Goal: Task Accomplishment & Management: Use online tool/utility

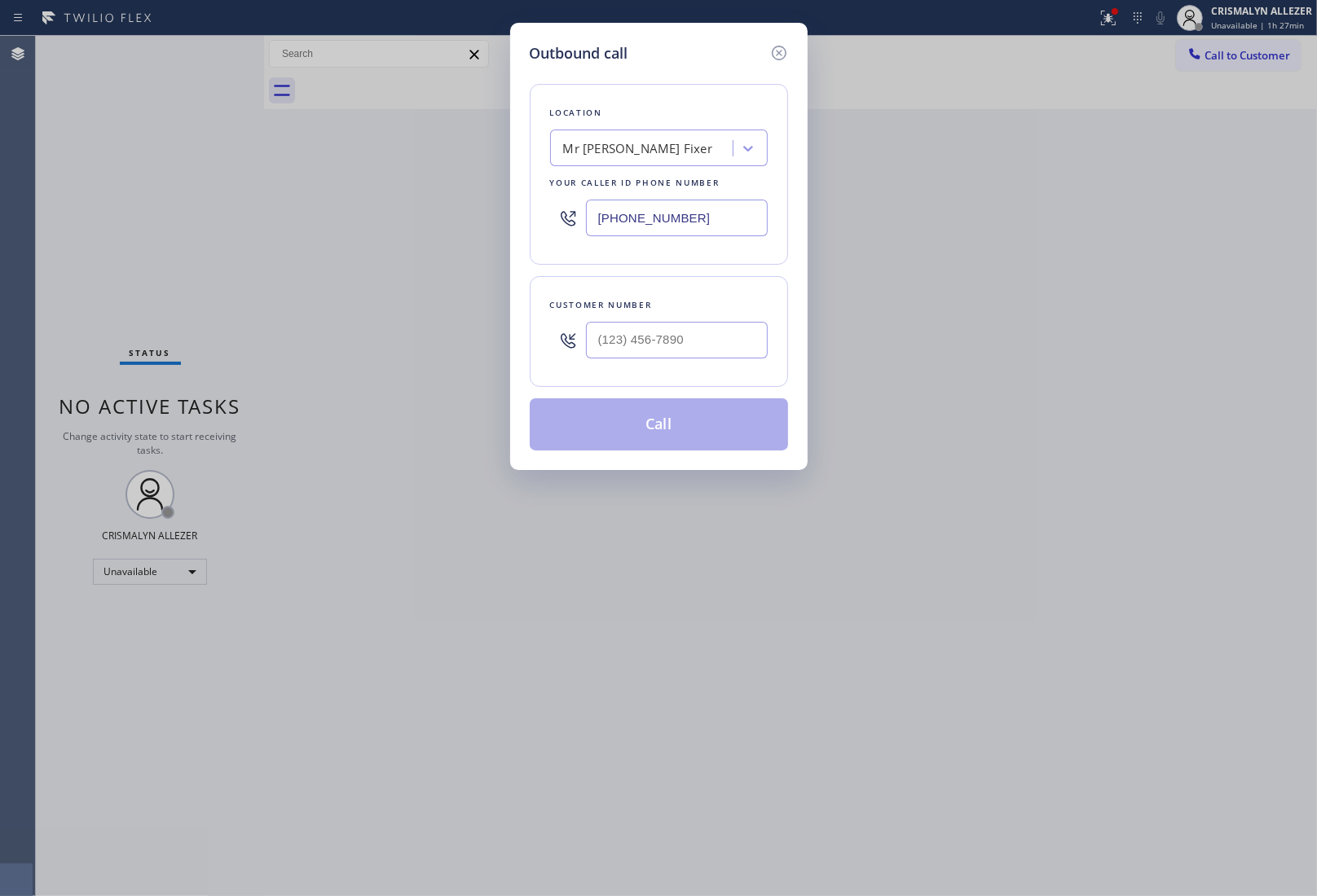
click at [611, 163] on div "Mr [PERSON_NAME] Fixer" at bounding box center [658, 148] width 218 height 37
paste input "Oasis Plumbers [GEOGRAPHIC_DATA][PERSON_NAME]"
type input "Oasis Plumbers [GEOGRAPHIC_DATA][PERSON_NAME]"
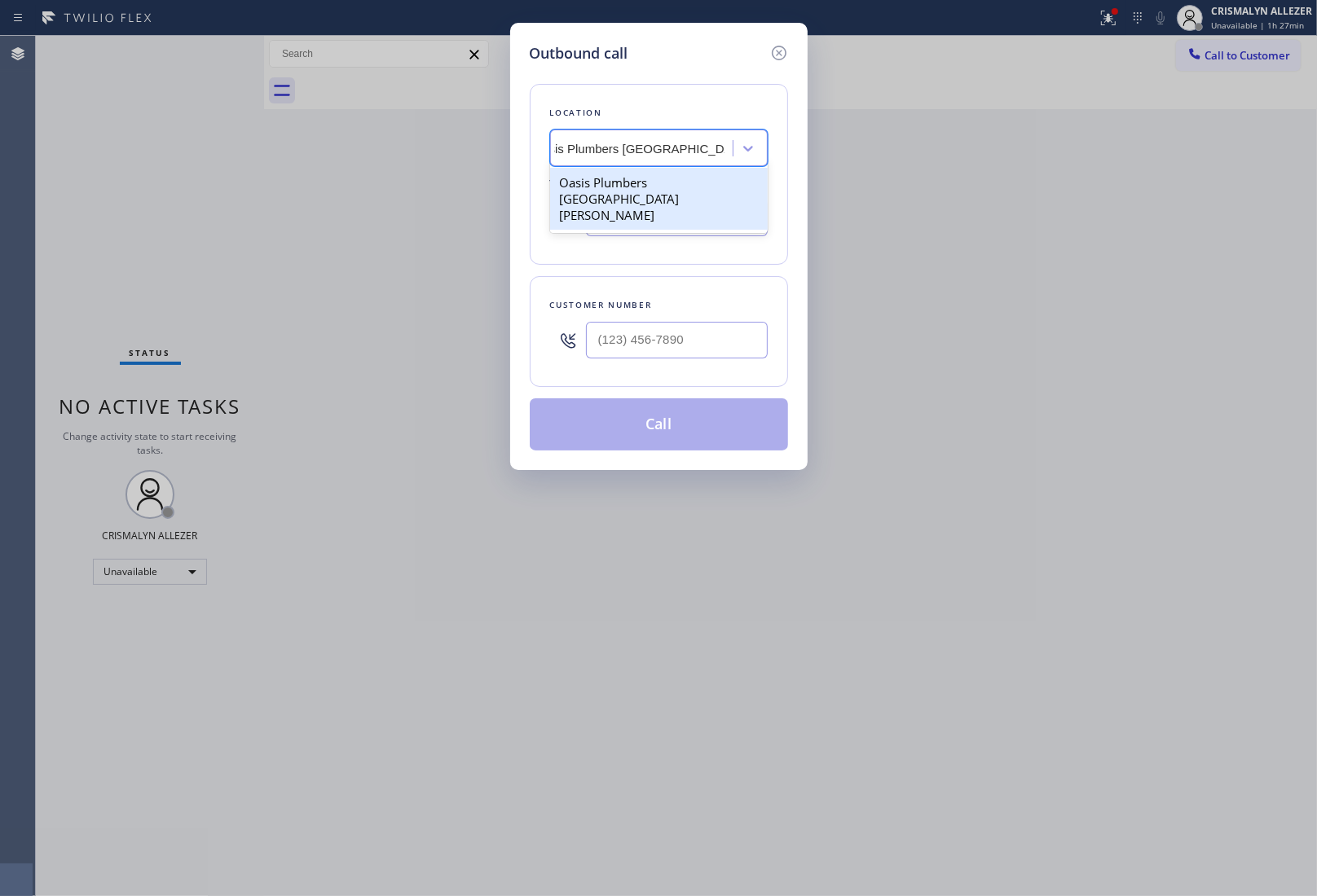
click at [614, 189] on div "Oasis Plumbers [GEOGRAPHIC_DATA][PERSON_NAME]" at bounding box center [658, 199] width 218 height 62
type input "[PHONE_NUMBER]"
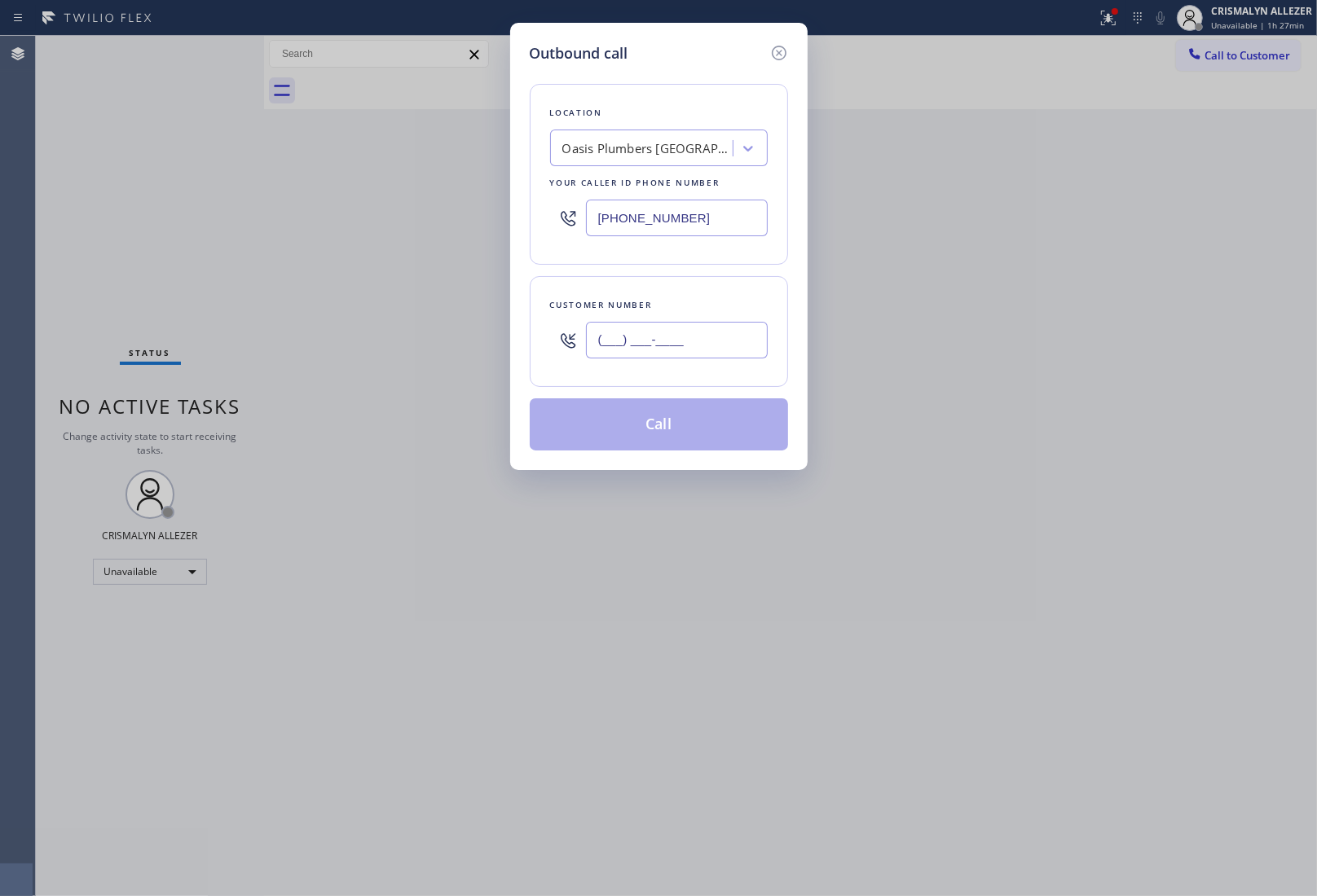
click at [637, 354] on input "(___) ___-____" at bounding box center [676, 340] width 182 height 37
paste input "310) 467-8042"
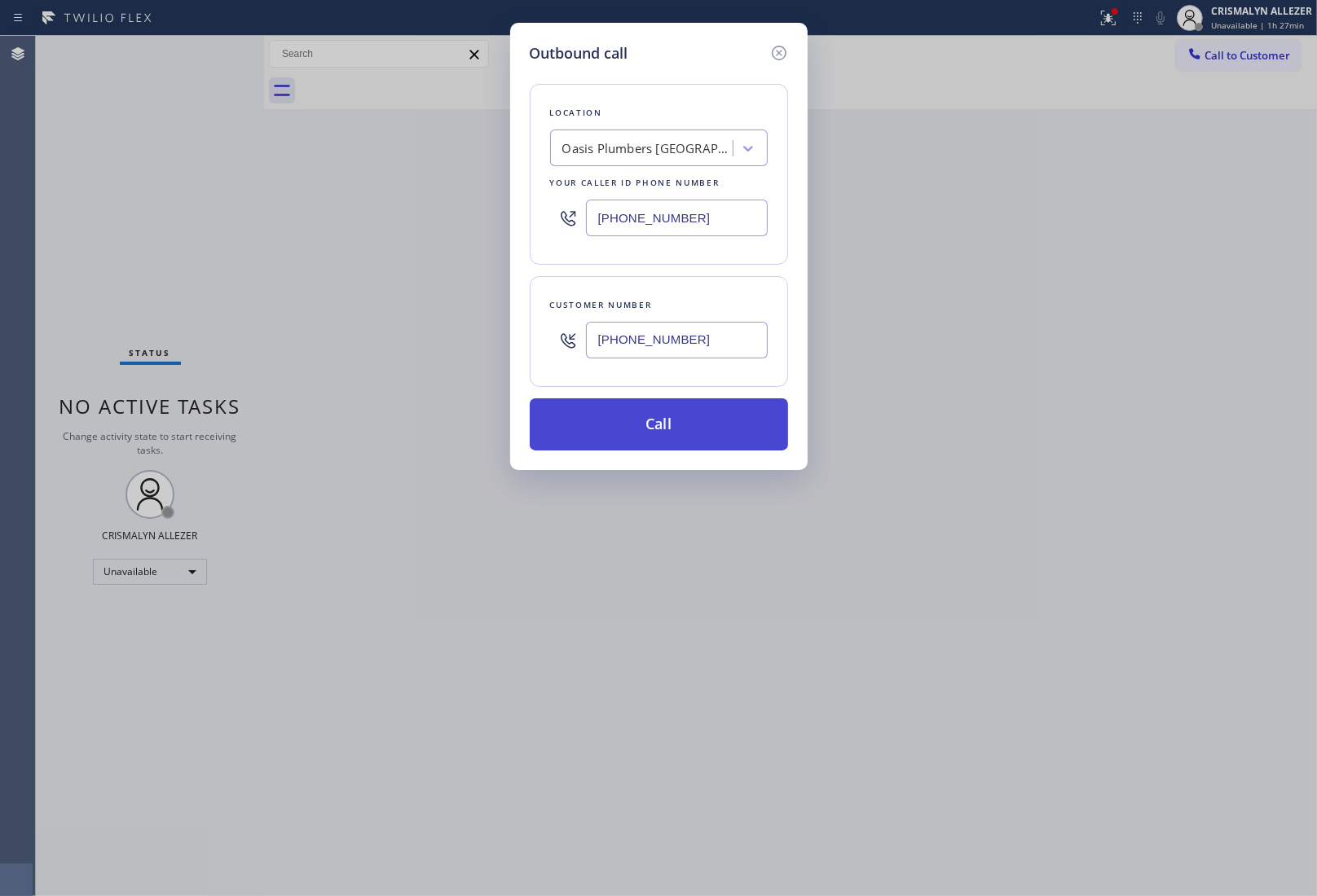
type input "[PHONE_NUMBER]"
click at [661, 443] on button "Call" at bounding box center [659, 425] width 259 height 53
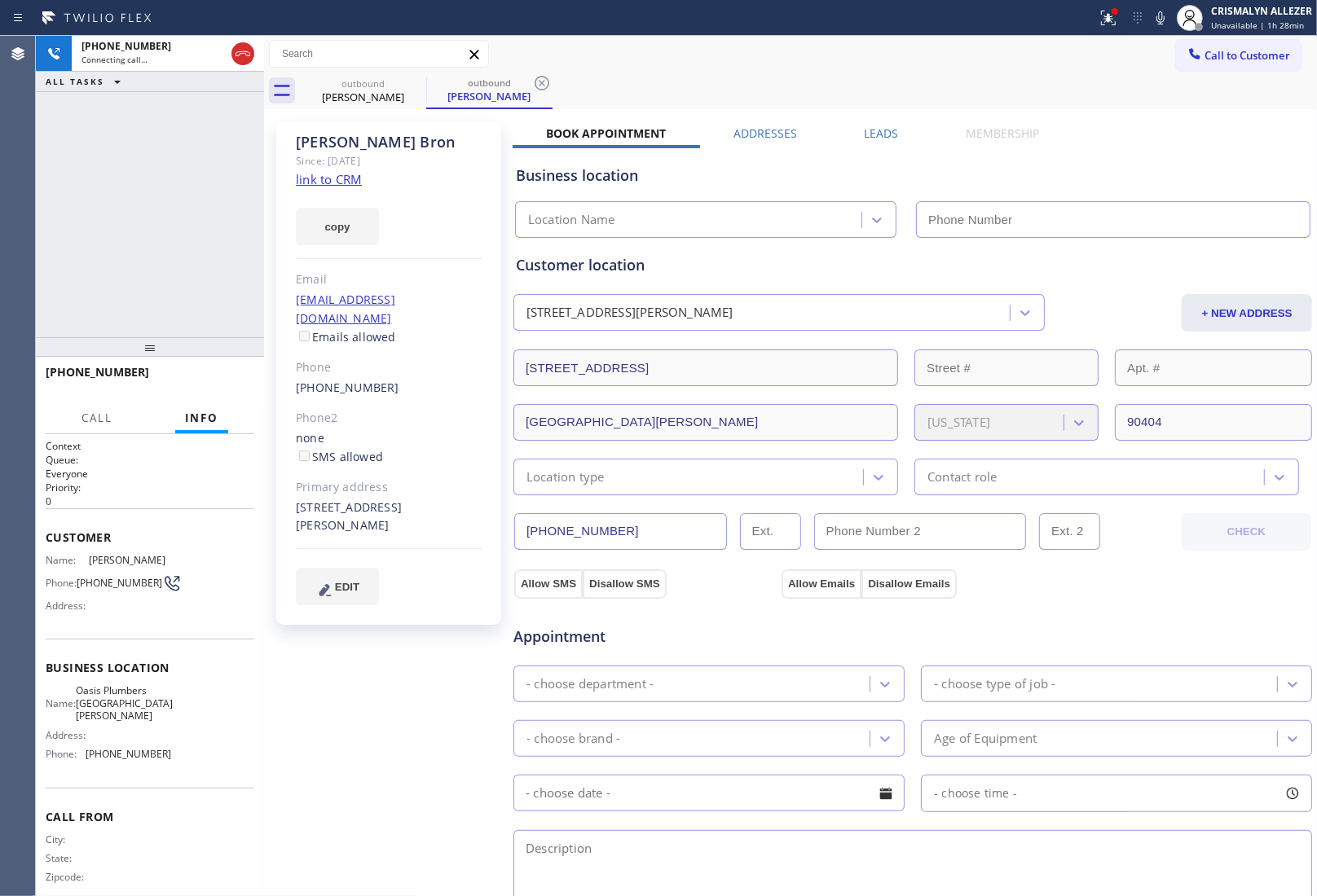
type input "[PHONE_NUMBER]"
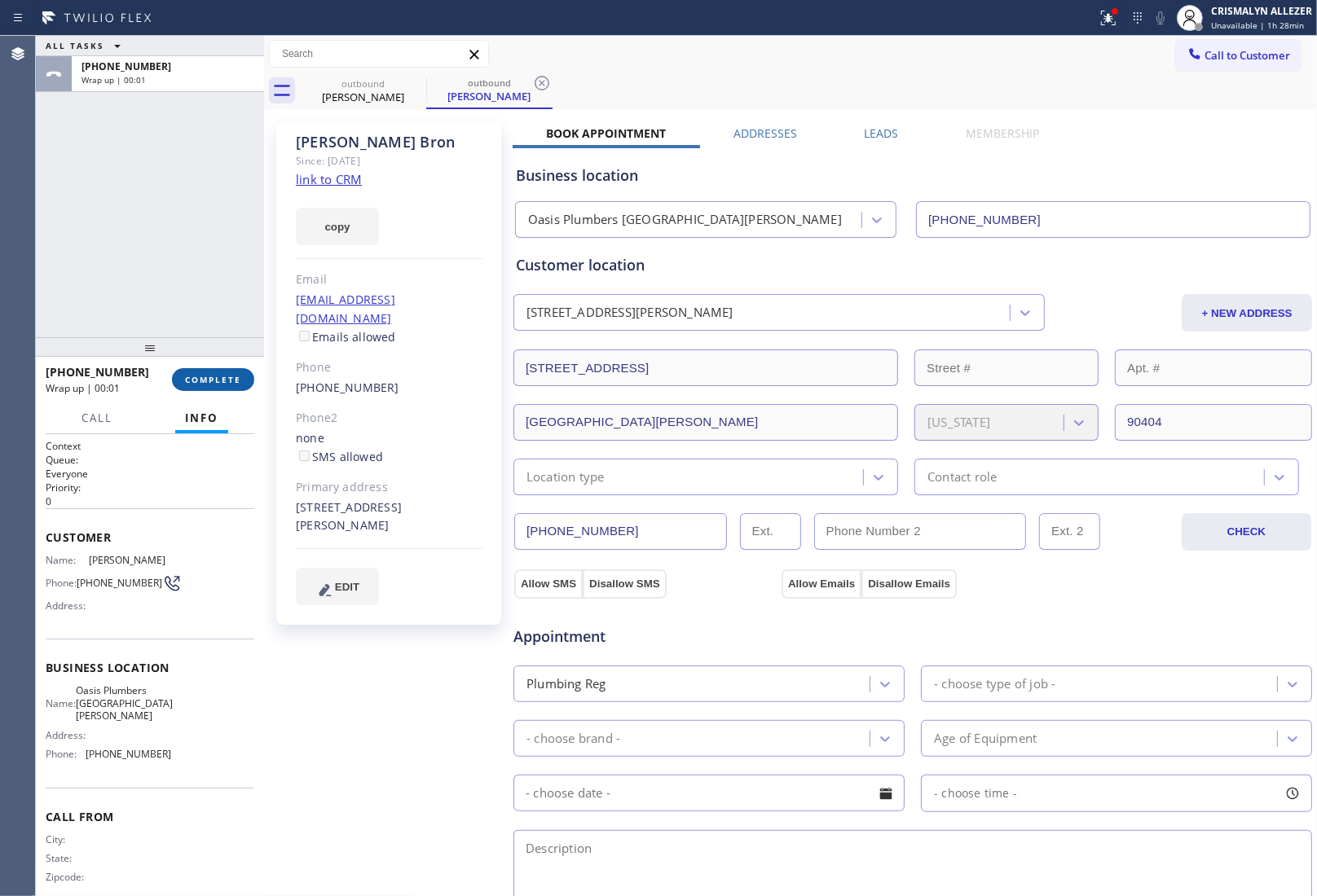
click at [216, 383] on span "COMPLETE" at bounding box center [213, 380] width 56 height 12
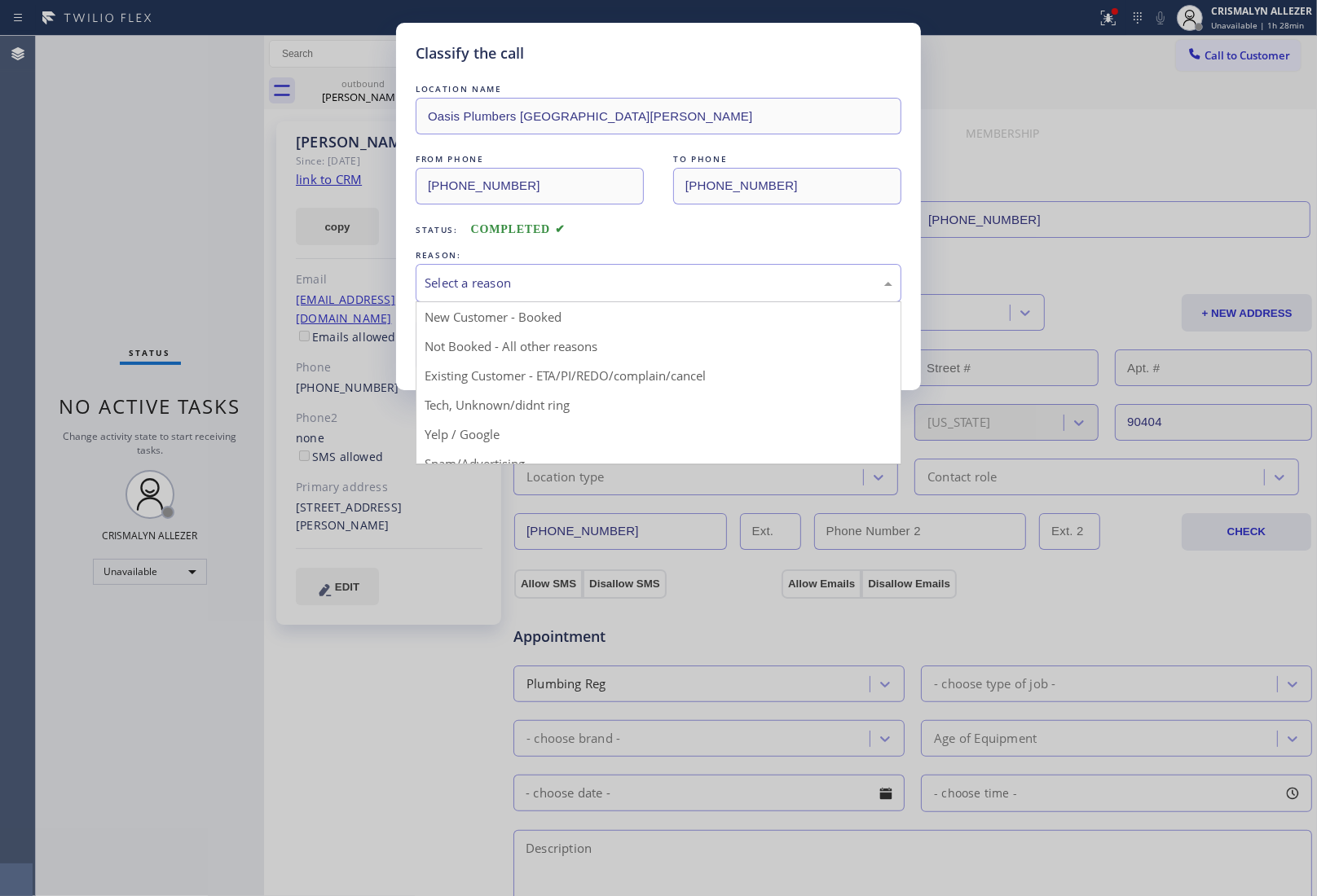
click at [600, 278] on div "Select a reason" at bounding box center [658, 282] width 468 height 18
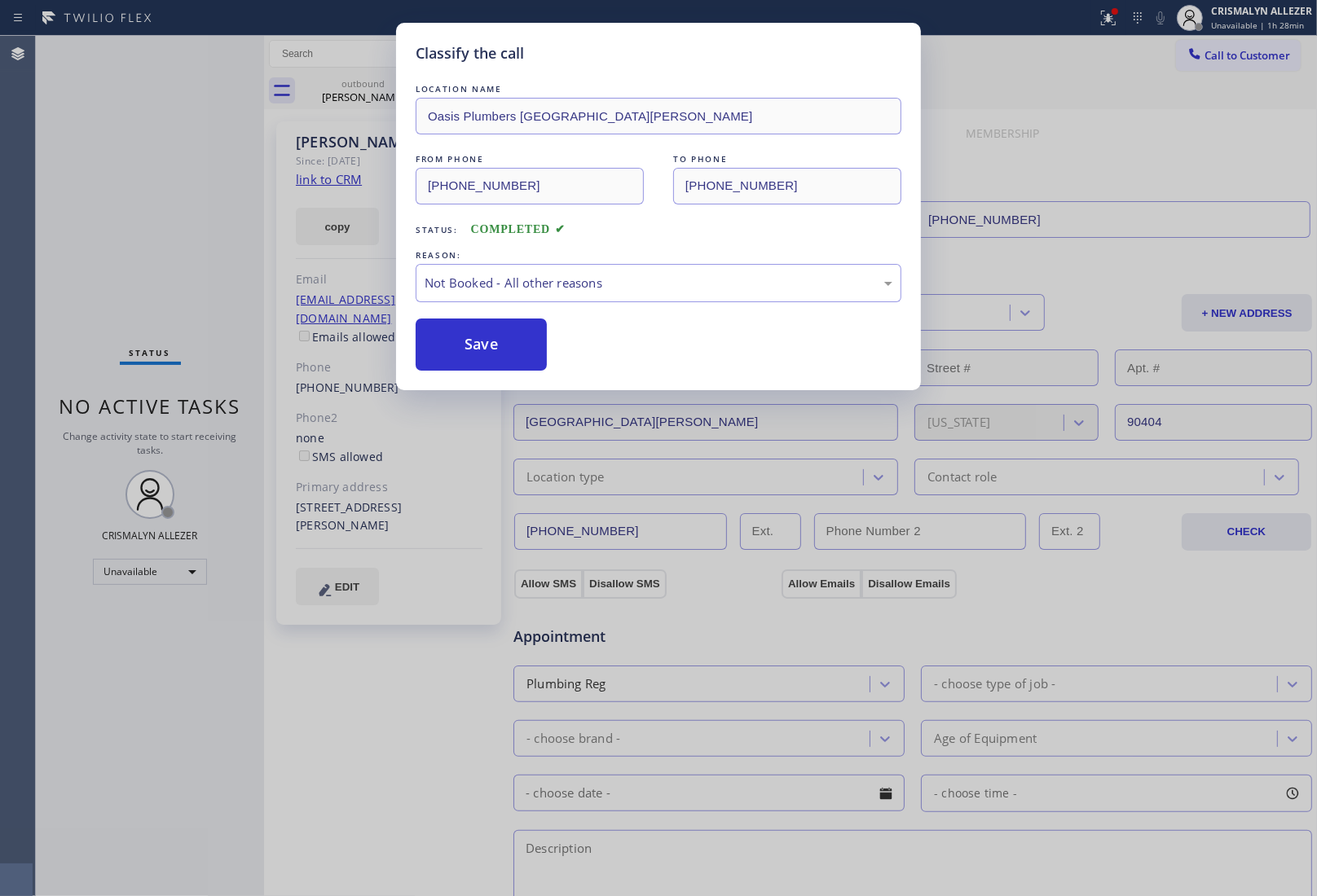
click at [477, 354] on button "Save" at bounding box center [481, 345] width 131 height 53
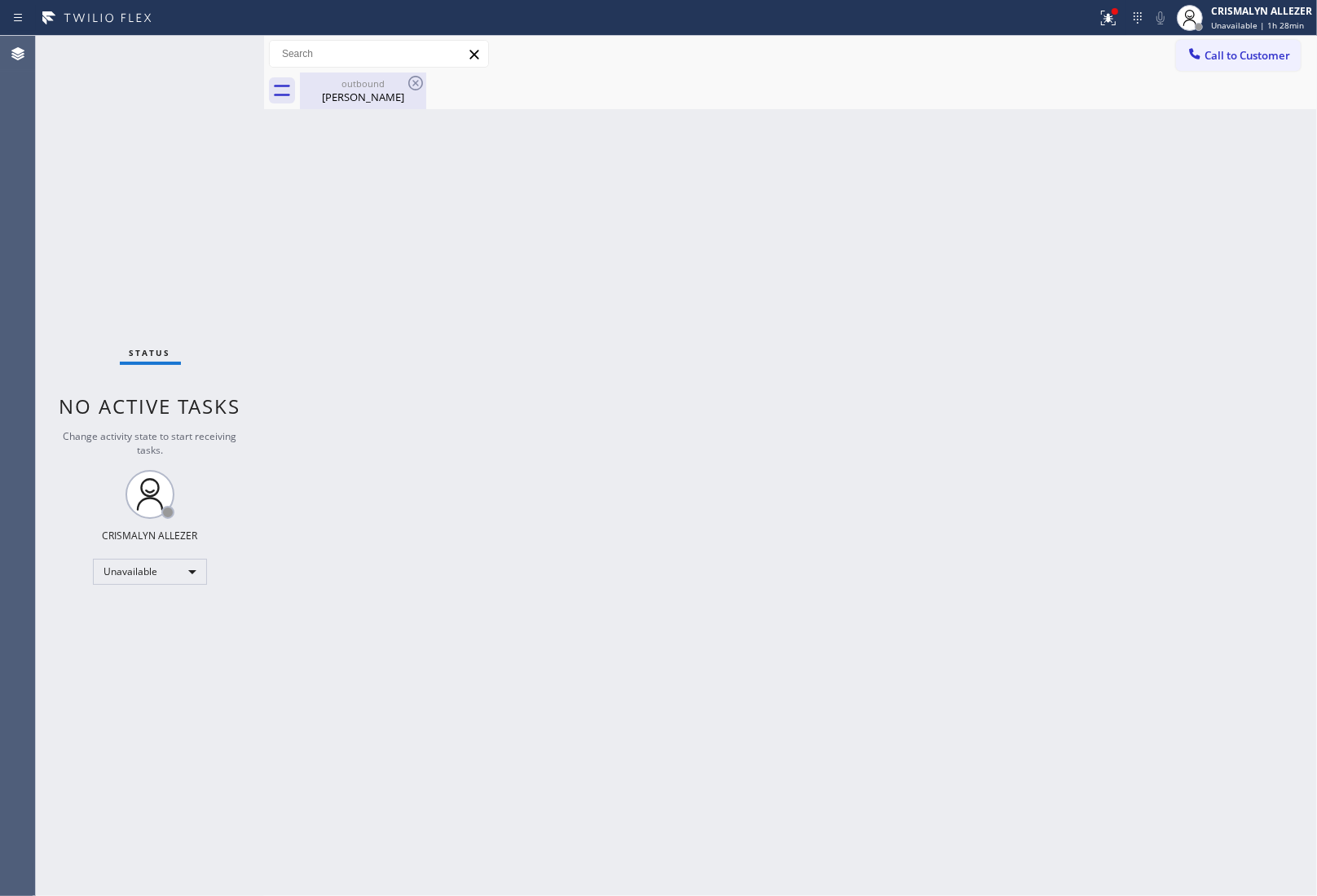
click at [357, 98] on div "[PERSON_NAME]" at bounding box center [363, 96] width 123 height 15
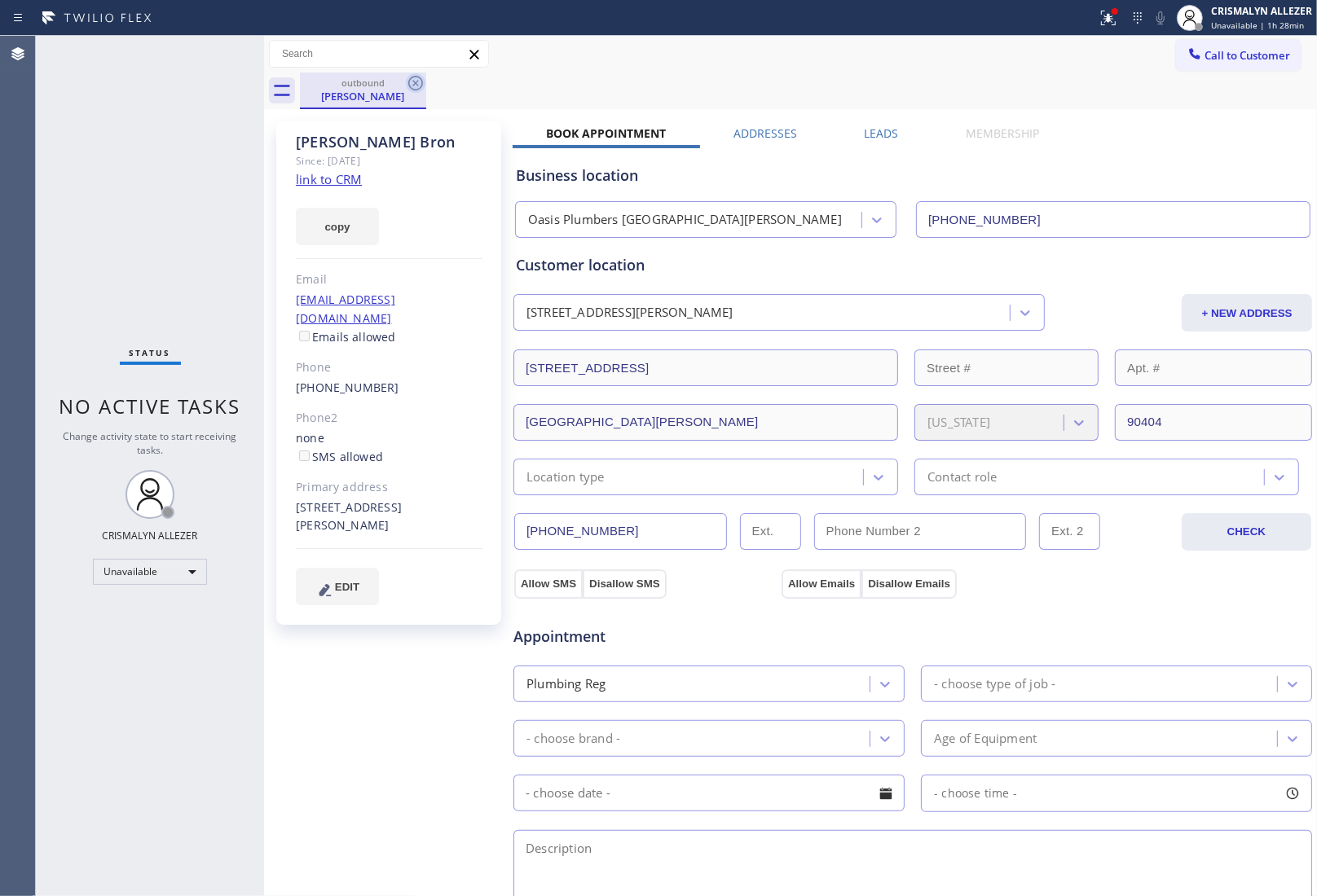
click at [414, 75] on icon at bounding box center [415, 83] width 19 height 19
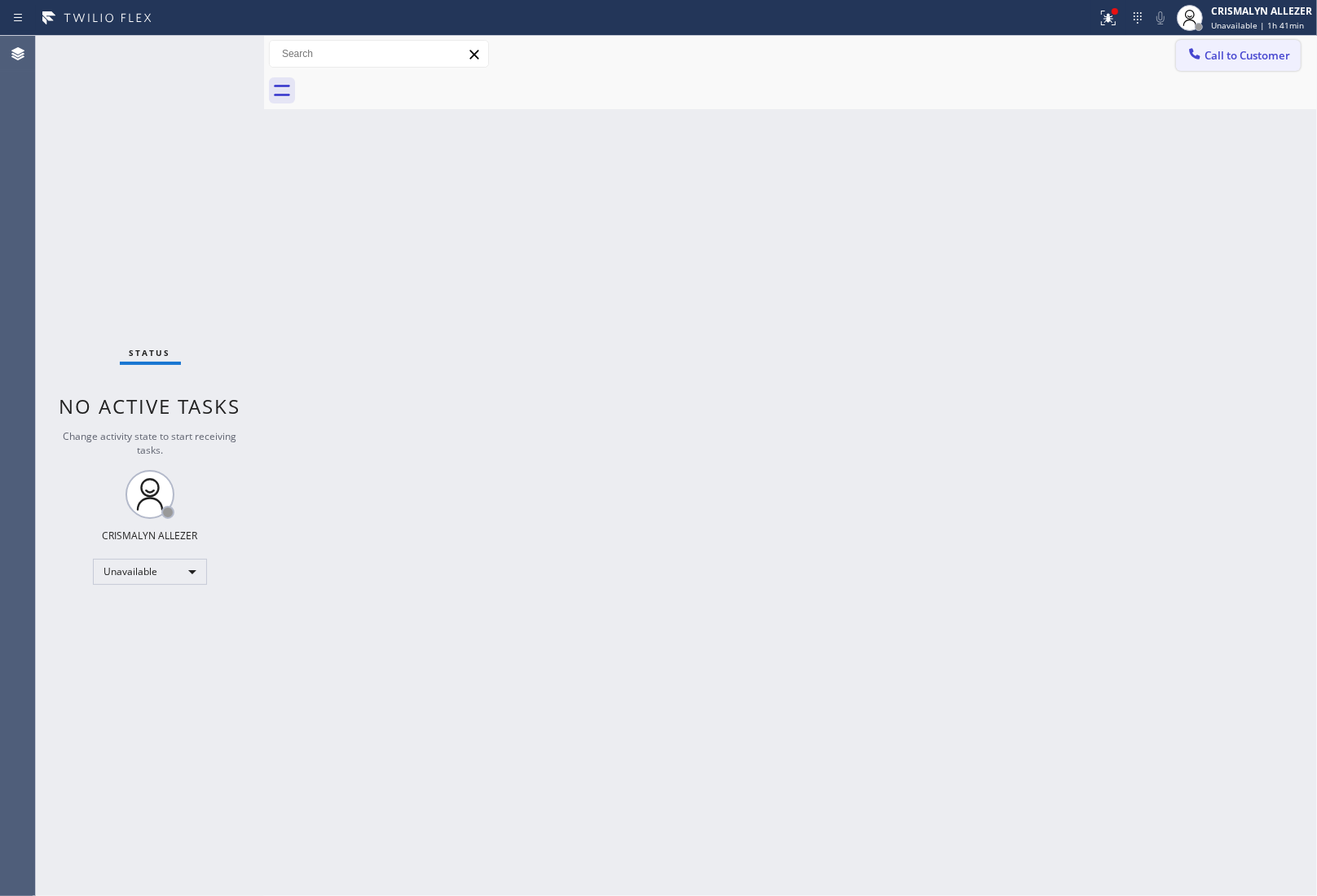
click at [1236, 54] on span "Call to Customer" at bounding box center [1247, 54] width 86 height 15
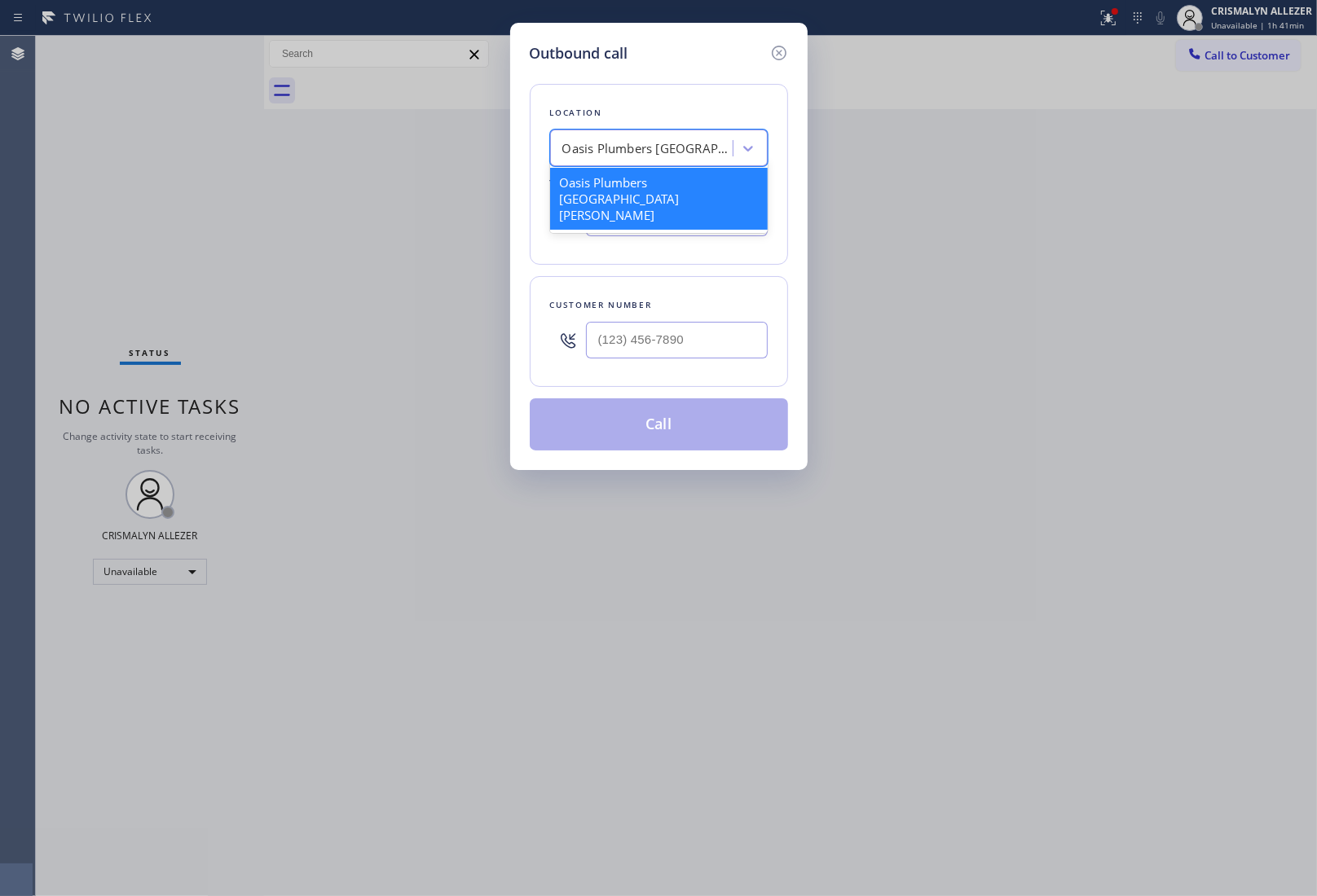
click at [660, 156] on div "Oasis Plumbers [GEOGRAPHIC_DATA][PERSON_NAME]" at bounding box center [648, 148] width 171 height 18
paste input "GE Monogram Inc Repair Phoenix"
type input "GE Monogram Inc Repair Phoenix"
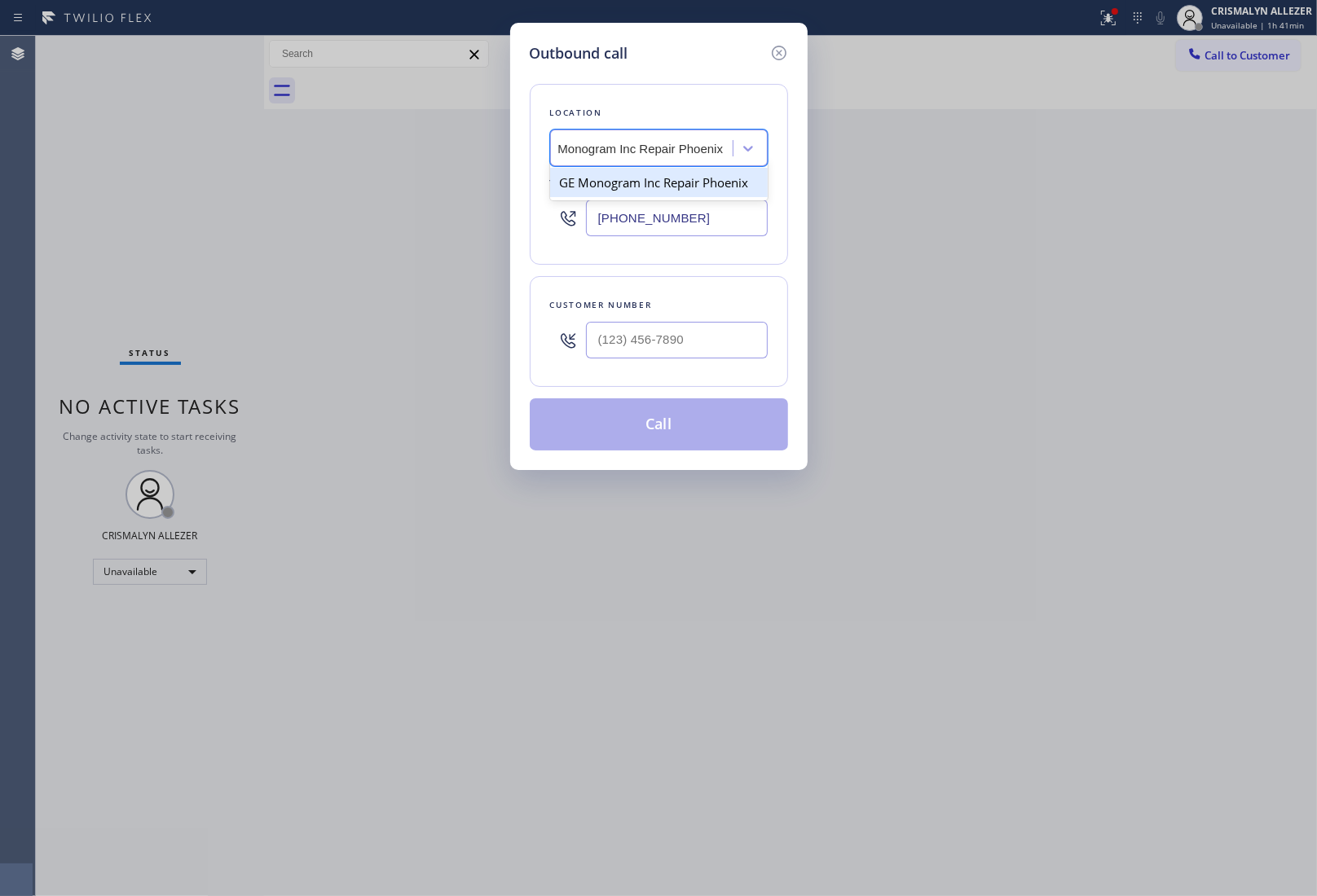
click at [657, 183] on div "GE Monogram Inc Repair Phoenix" at bounding box center [658, 183] width 218 height 29
type input "[PHONE_NUMBER]"
click at [624, 347] on input "(___) ___-____" at bounding box center [676, 340] width 182 height 37
paste input "347) 497-1470"
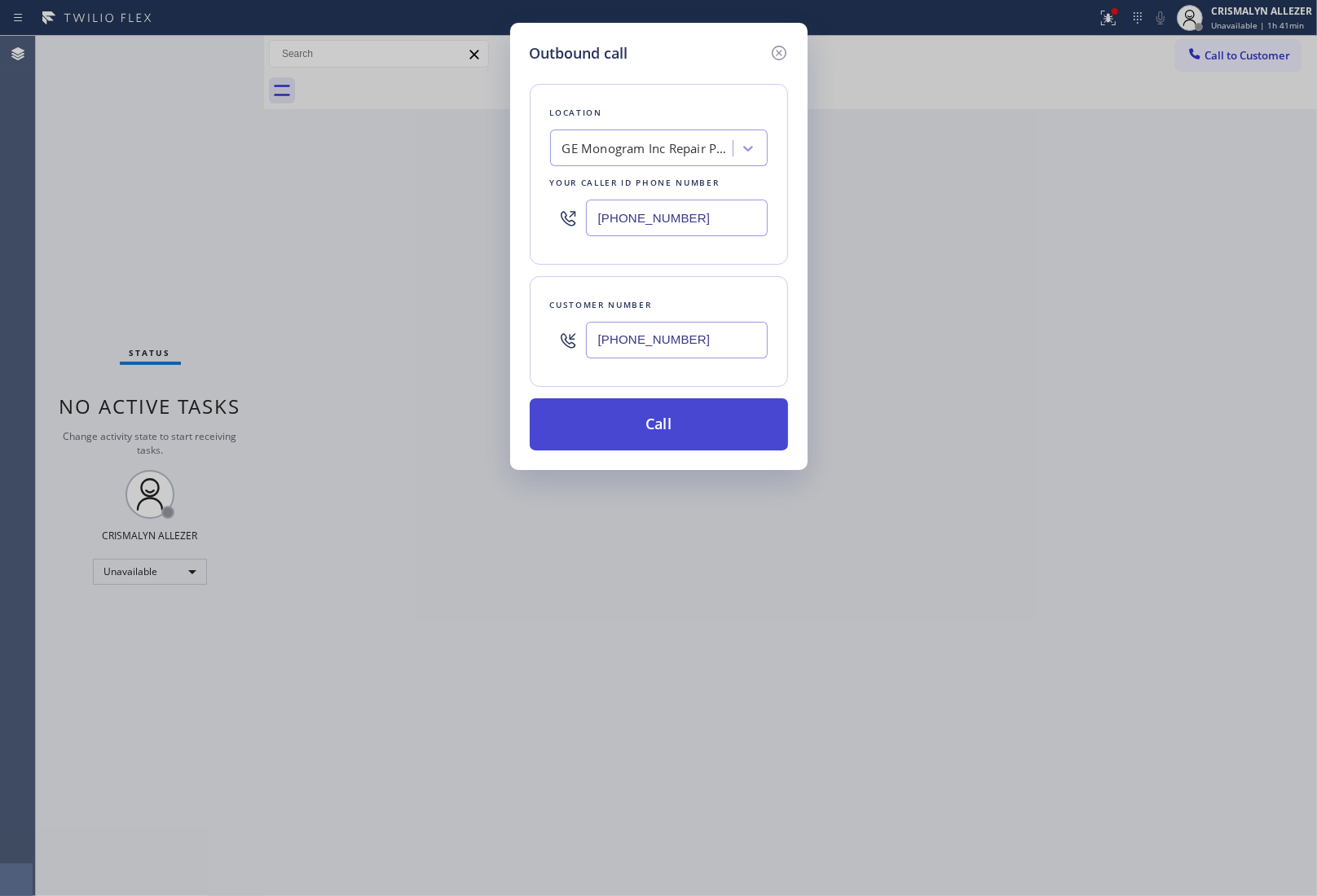
type input "[PHONE_NUMBER]"
click at [668, 434] on button "Call" at bounding box center [659, 425] width 259 height 53
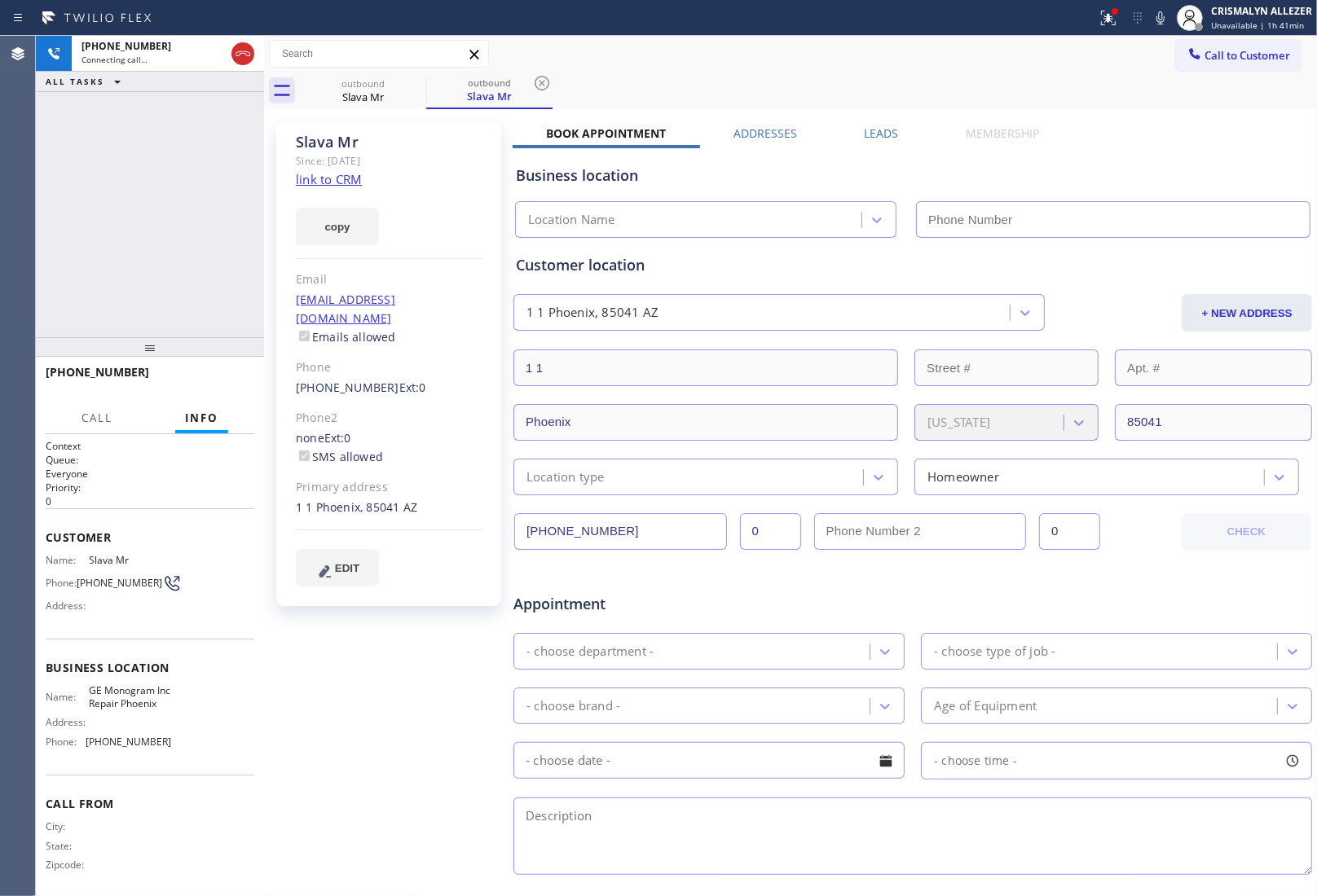
type input "[PHONE_NUMBER]"
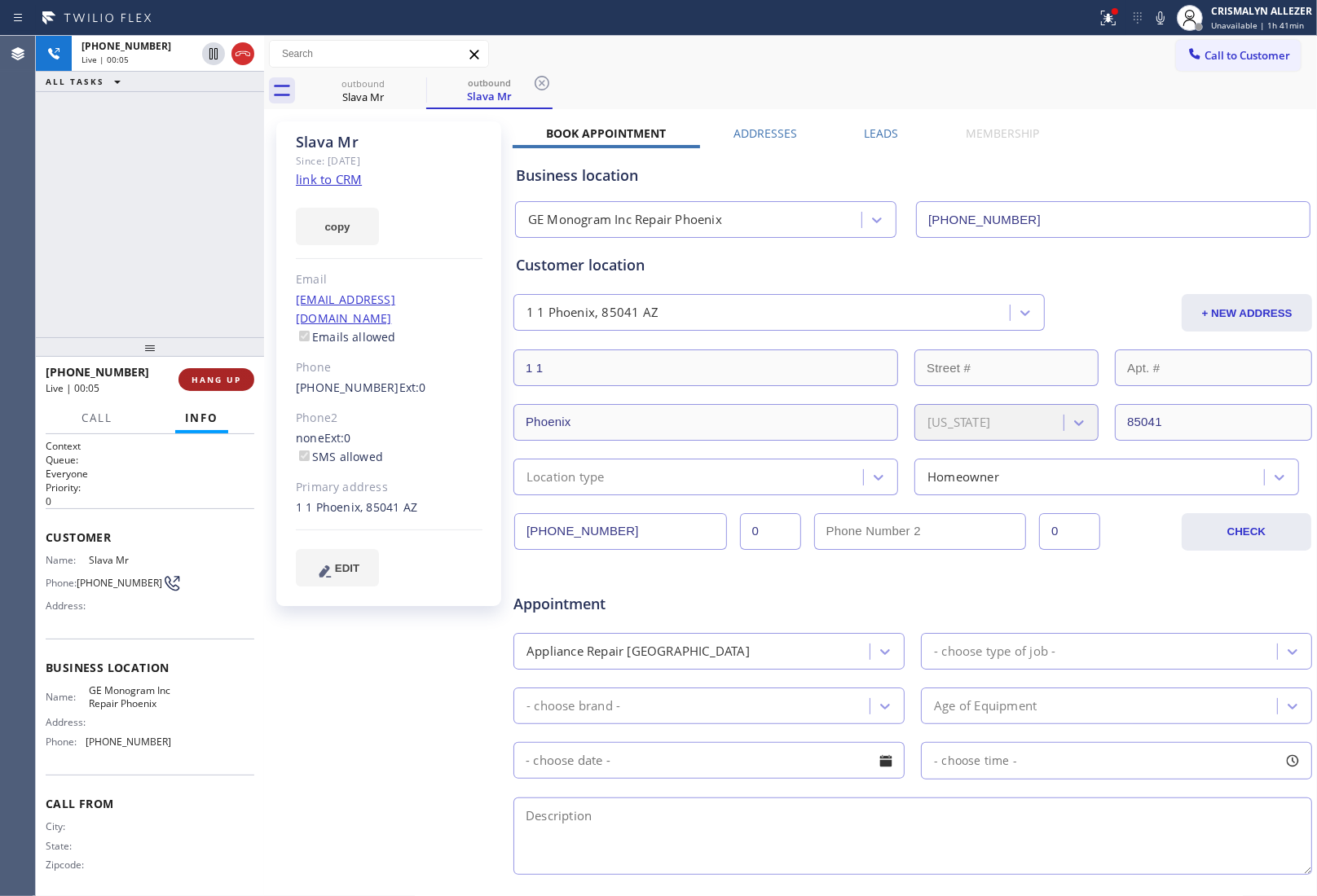
click at [212, 389] on button "HANG UP" at bounding box center [216, 379] width 76 height 22
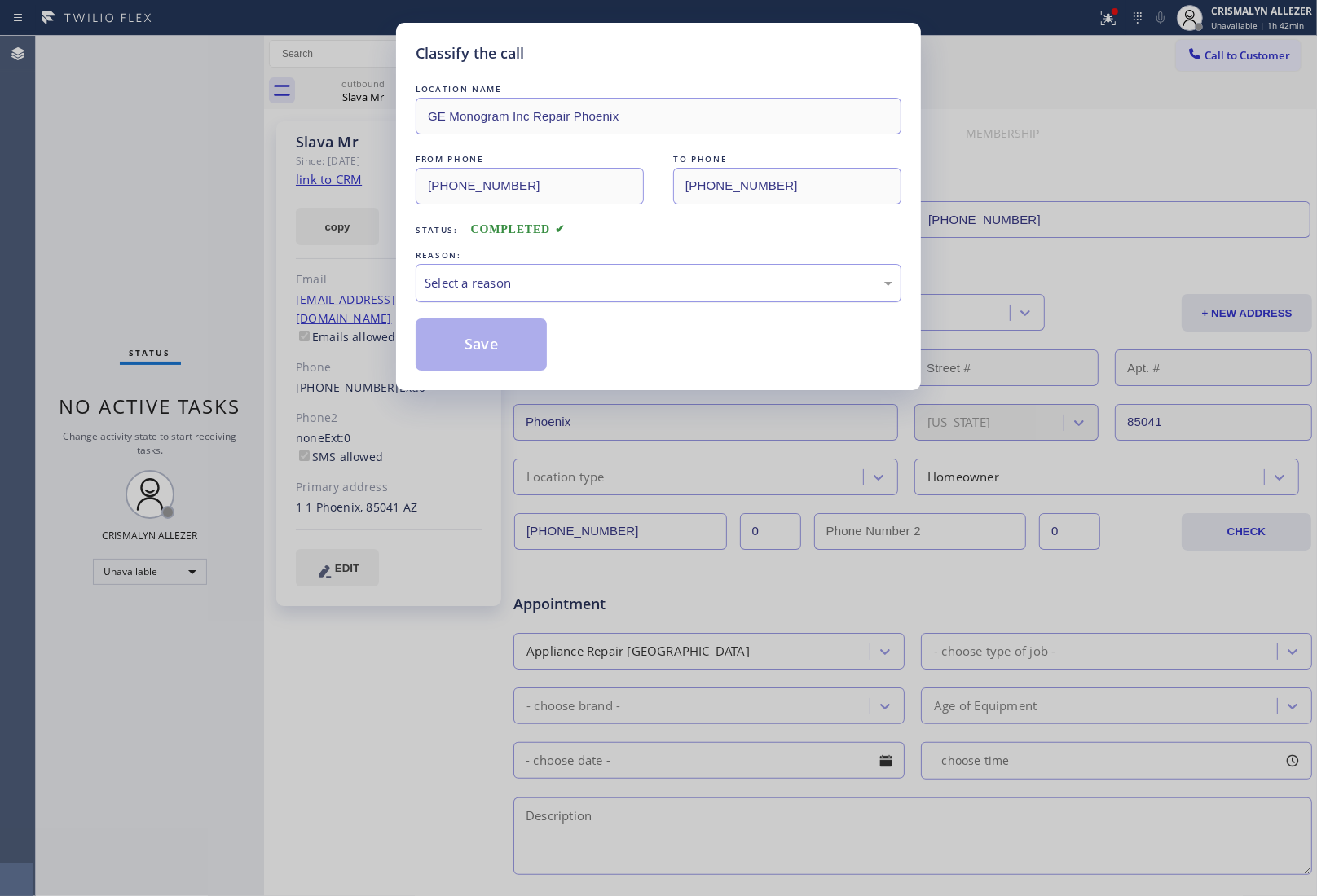
click at [675, 281] on div "Select a reason" at bounding box center [658, 282] width 468 height 18
click at [539, 349] on button "Save" at bounding box center [481, 345] width 131 height 53
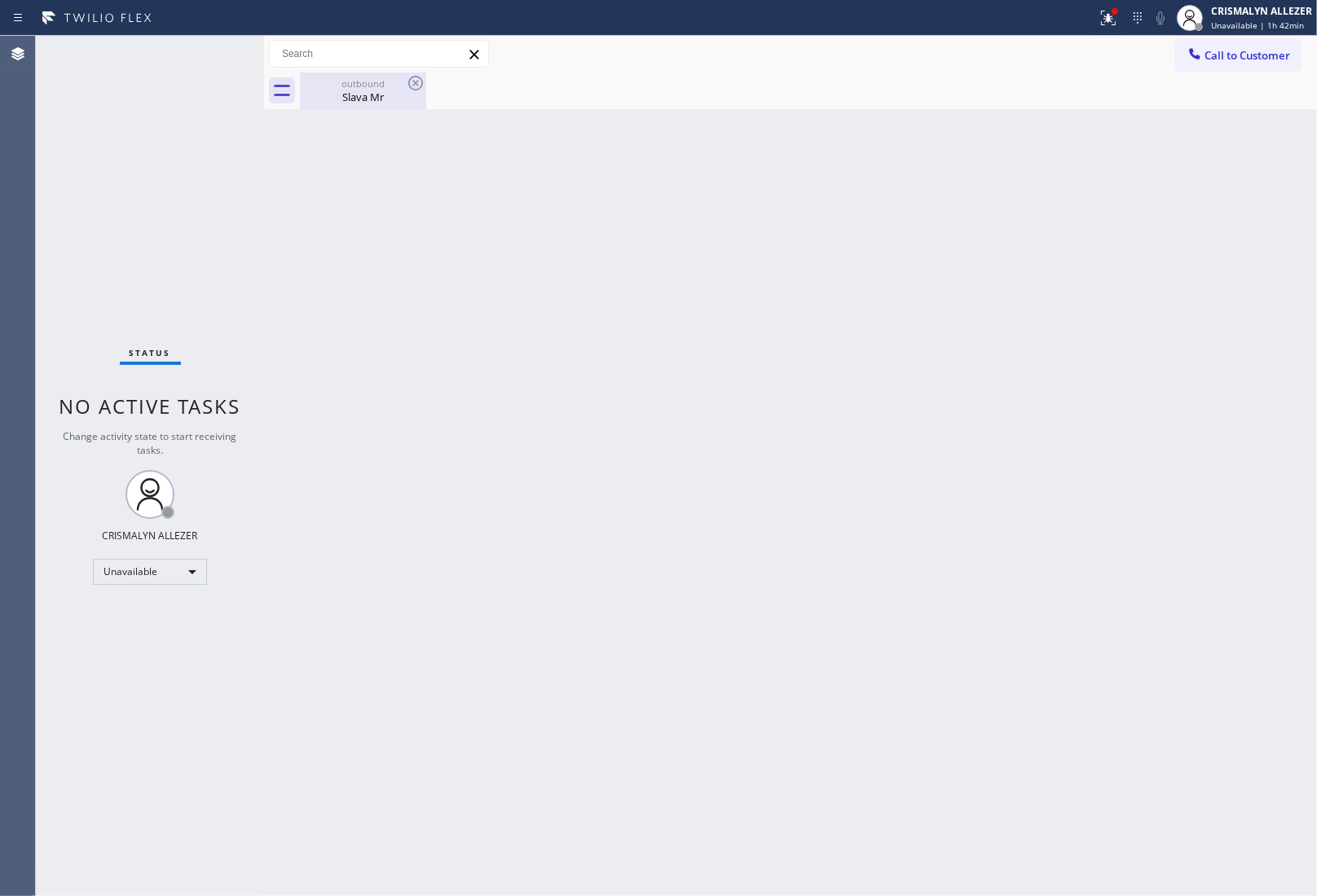
drag, startPoint x: 339, startPoint y: 95, endPoint x: 398, endPoint y: 83, distance: 60.2
click at [346, 93] on div "Slava Mr" at bounding box center [363, 96] width 123 height 15
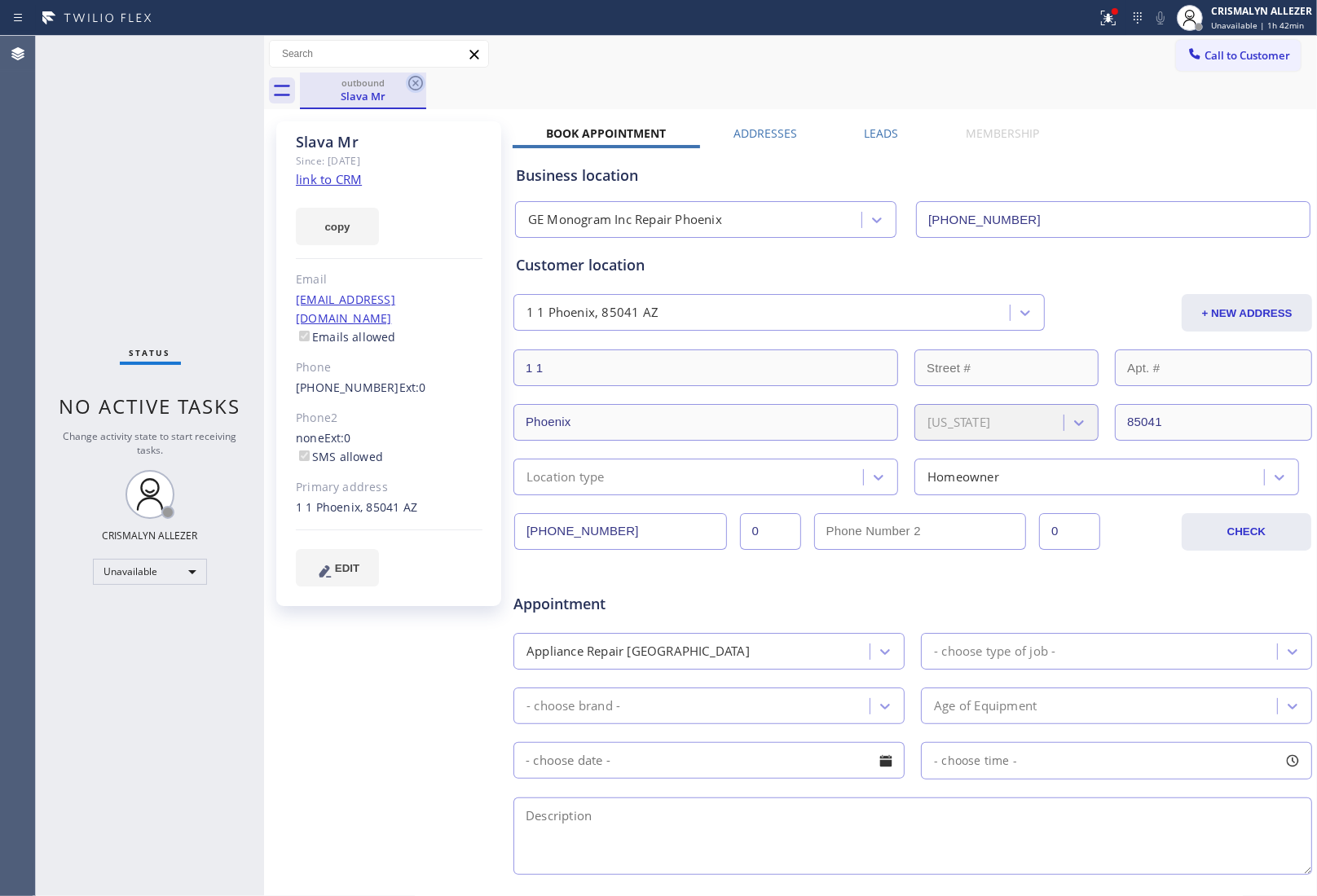
click at [411, 83] on icon at bounding box center [415, 83] width 19 height 19
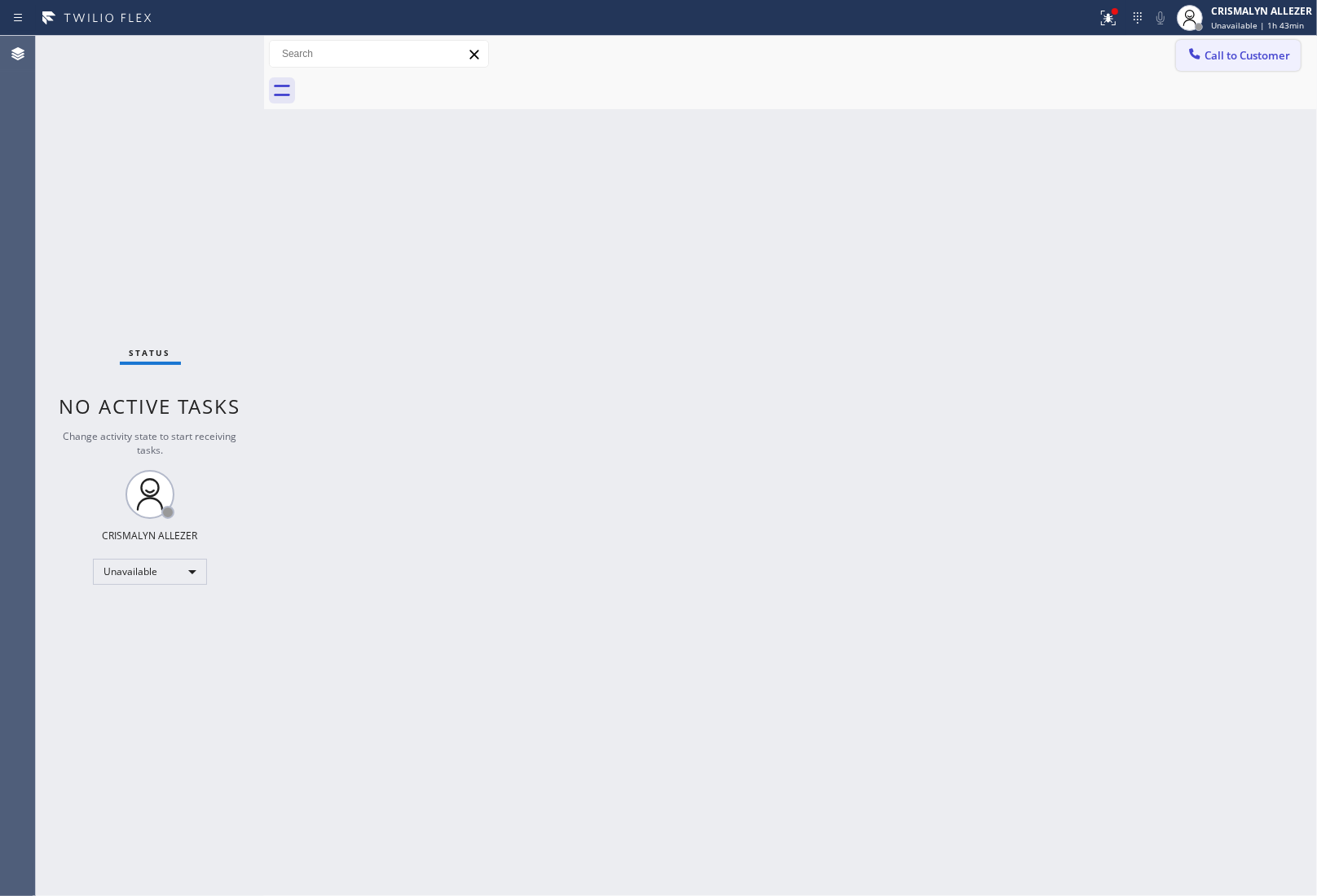
click at [1240, 59] on span "Call to Customer" at bounding box center [1247, 54] width 86 height 15
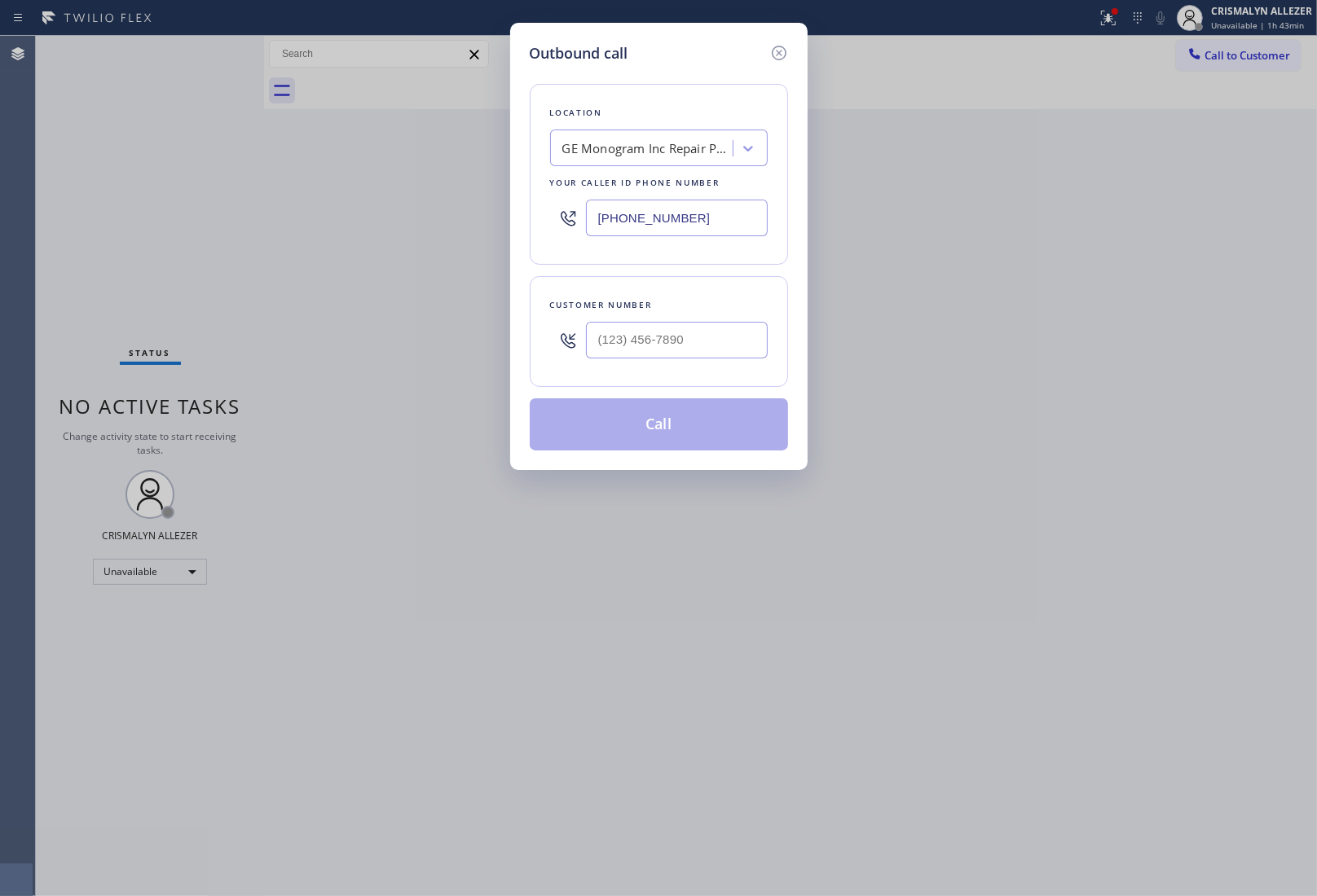
click at [666, 148] on div "GE Monogram Inc Repair Phoenix" at bounding box center [648, 148] width 171 height 18
paste input "eliable Burien Service"
type input "eliable Burien Service"
click at [627, 181] on div "Reliable Burien Service" at bounding box center [658, 183] width 218 height 29
type input "[PHONE_NUMBER]"
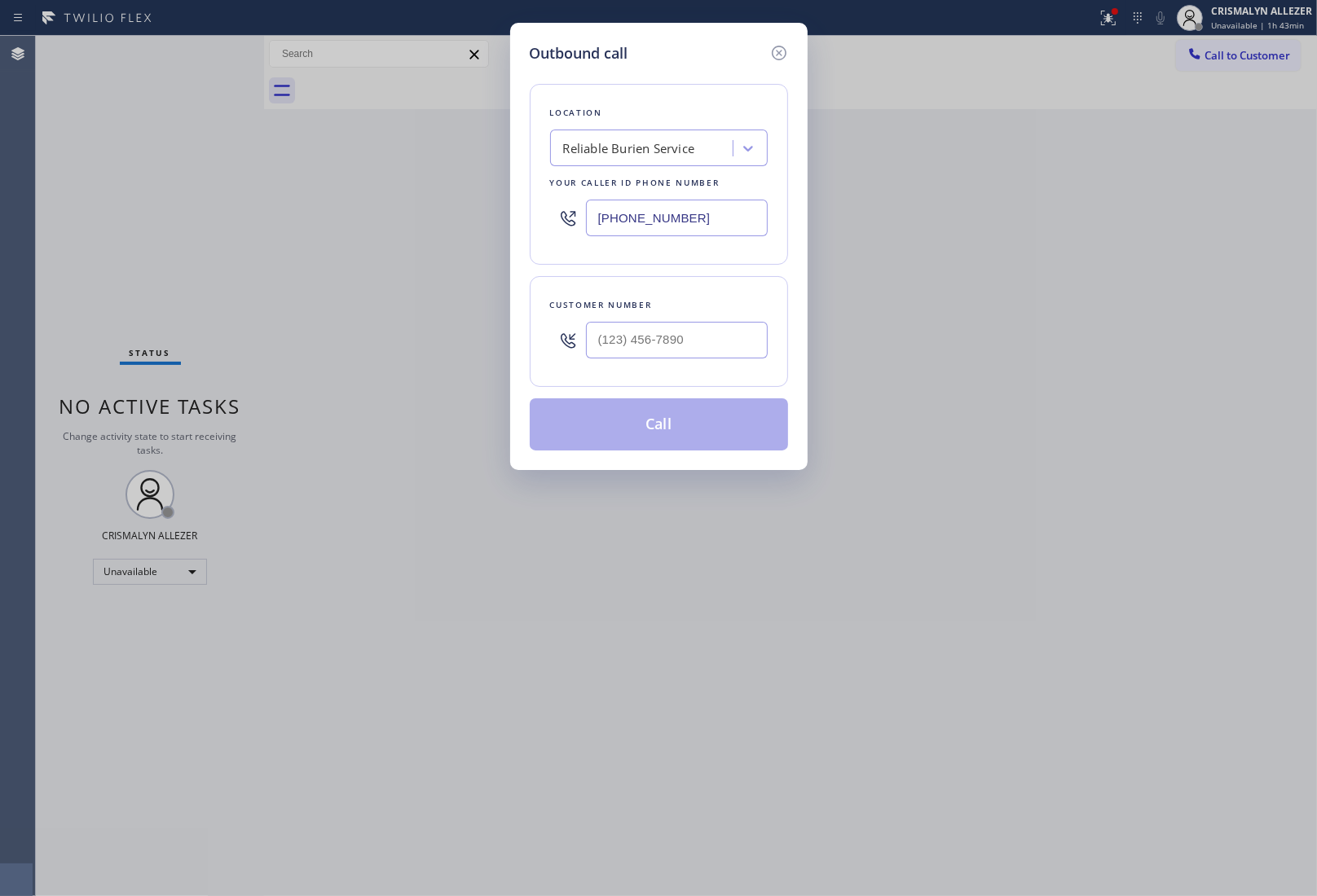
drag, startPoint x: 1191, startPoint y: 365, endPoint x: 1137, endPoint y: 387, distance: 58.3
click at [1191, 365] on div "Outbound call Location Reliable Burien Service Your caller id phone number [PHO…" at bounding box center [658, 448] width 1317 height 896
click at [706, 357] on input "(___) ___-____" at bounding box center [676, 340] width 182 height 37
paste input "206) 240-6747"
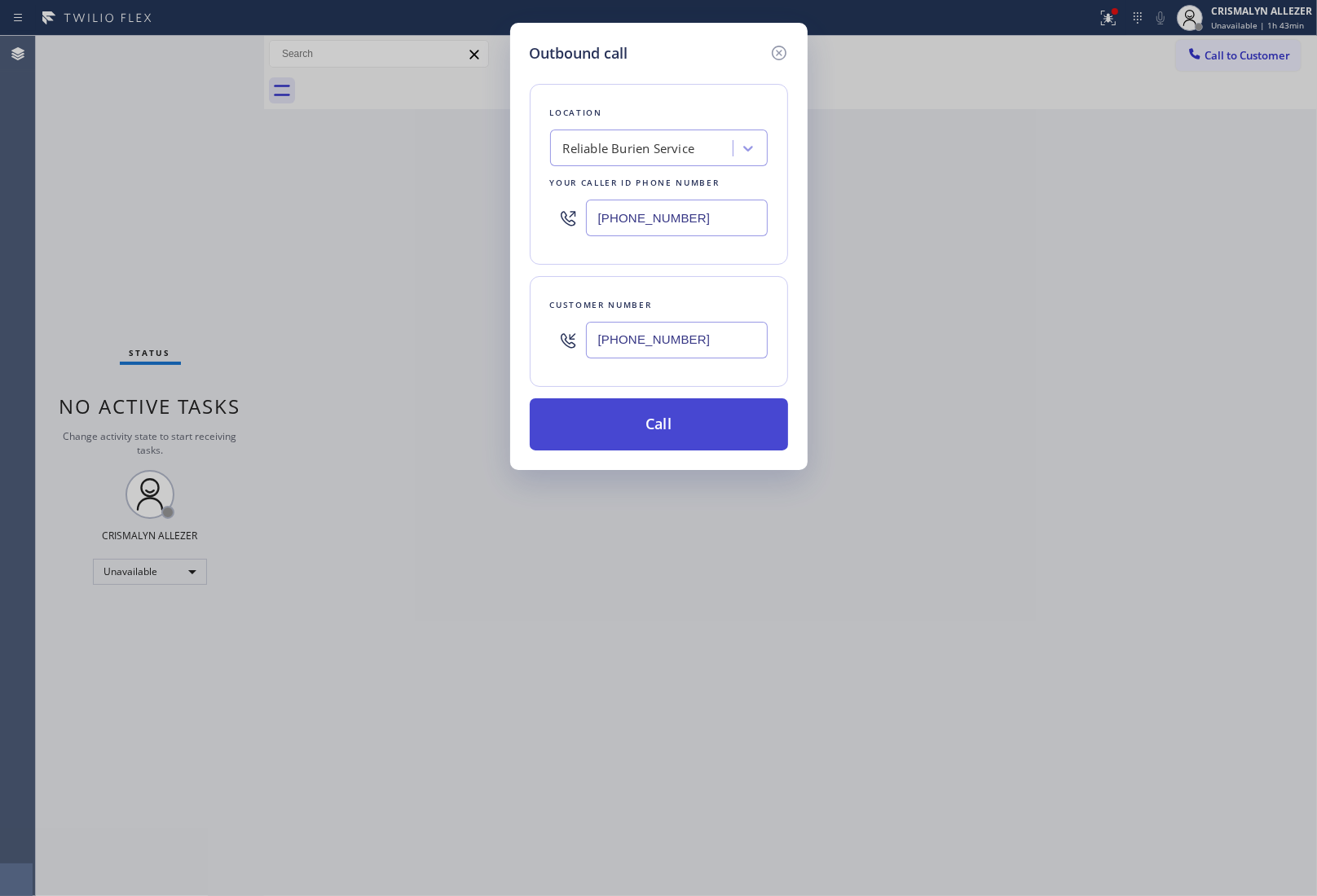
type input "[PHONE_NUMBER]"
click at [670, 428] on button "Call" at bounding box center [659, 425] width 259 height 53
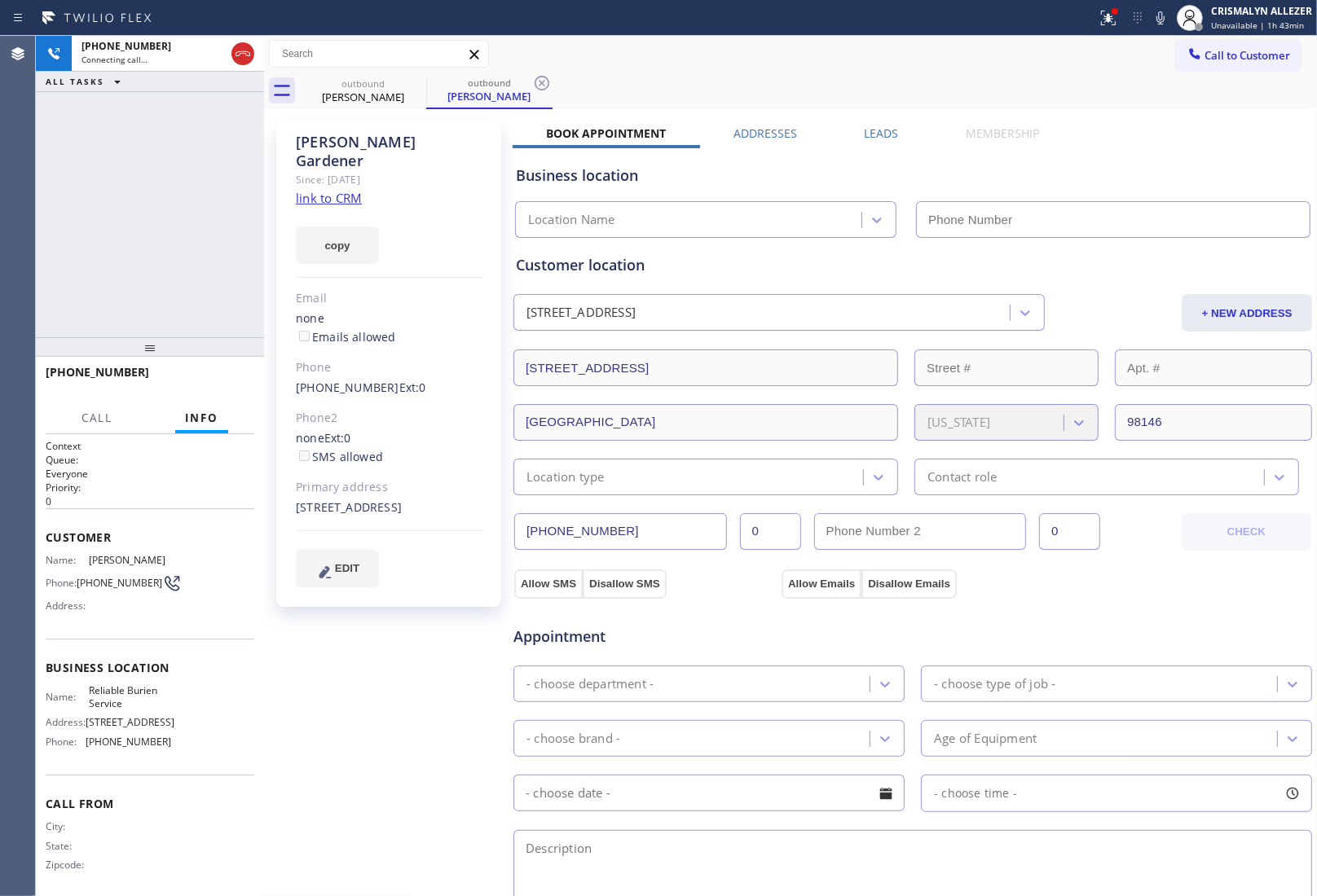
click at [338, 190] on link "link to CRM" at bounding box center [329, 197] width 66 height 17
type input "[PHONE_NUMBER]"
click at [199, 389] on button "HANG UP" at bounding box center [216, 379] width 76 height 22
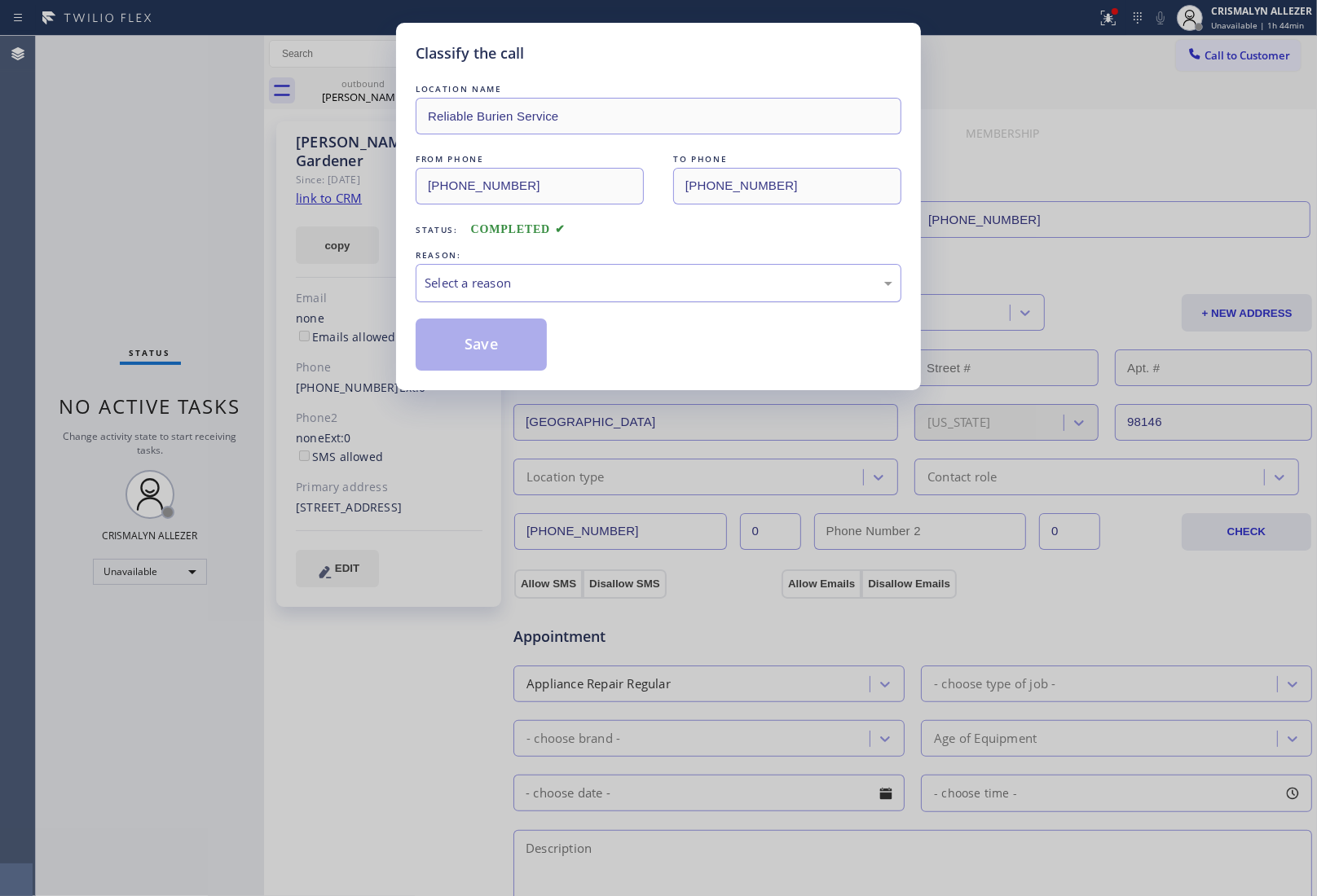
click at [666, 288] on div "Select a reason" at bounding box center [658, 282] width 468 height 18
click at [471, 344] on button "Save" at bounding box center [481, 345] width 131 height 53
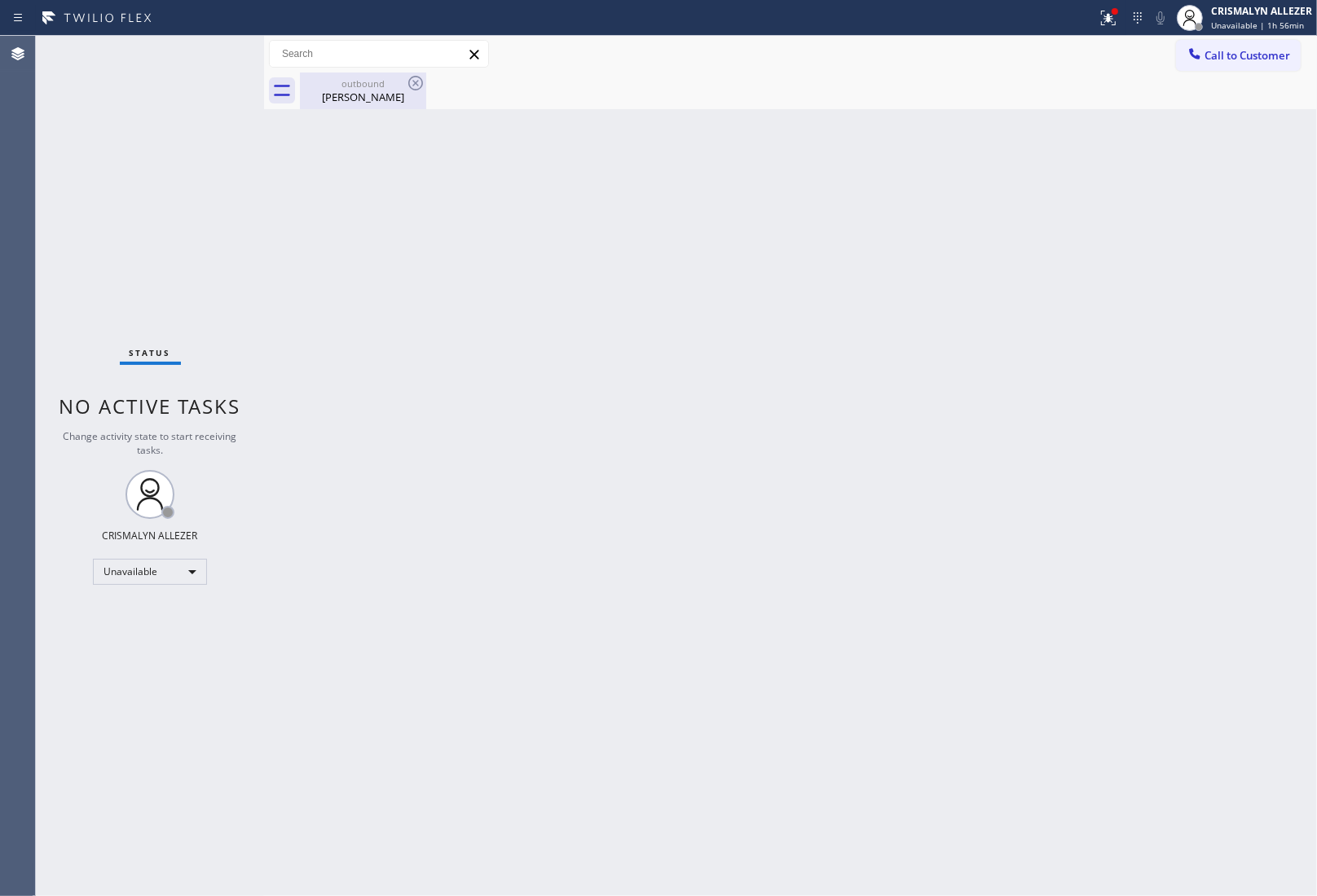
click at [338, 102] on div "[PERSON_NAME]" at bounding box center [363, 96] width 123 height 15
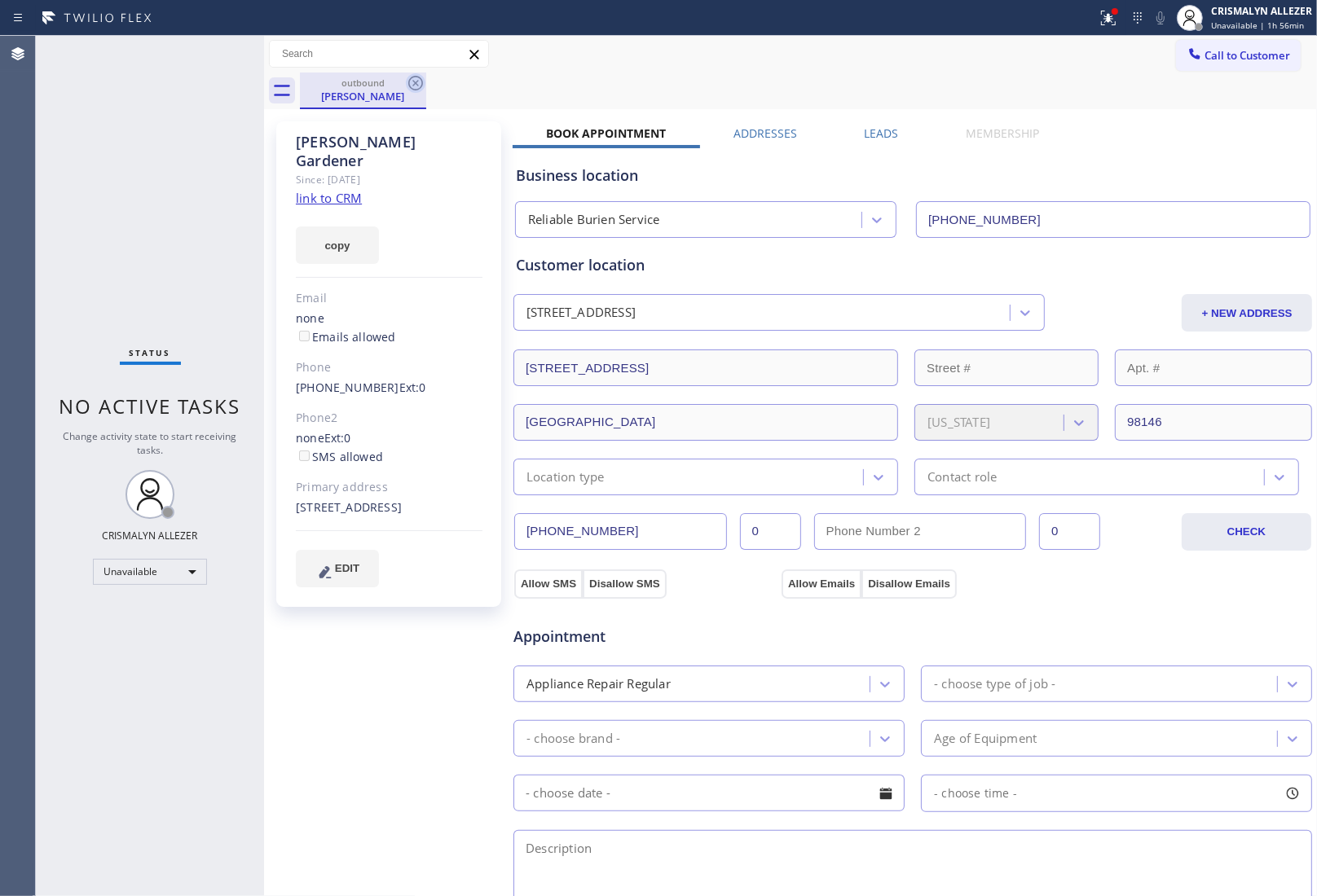
click at [409, 80] on icon at bounding box center [415, 83] width 19 height 19
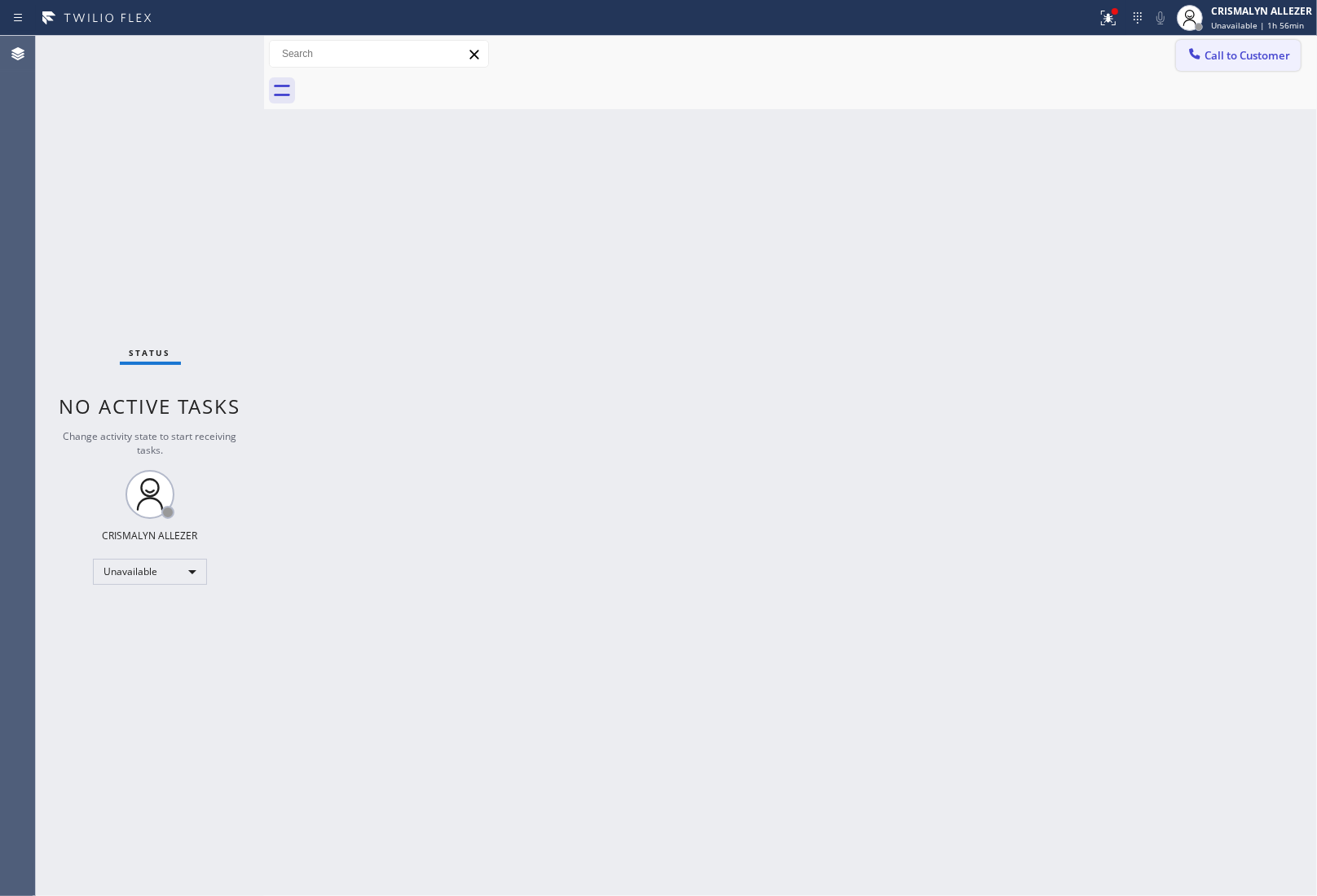
click at [1248, 45] on button "Call to Customer" at bounding box center [1238, 55] width 125 height 31
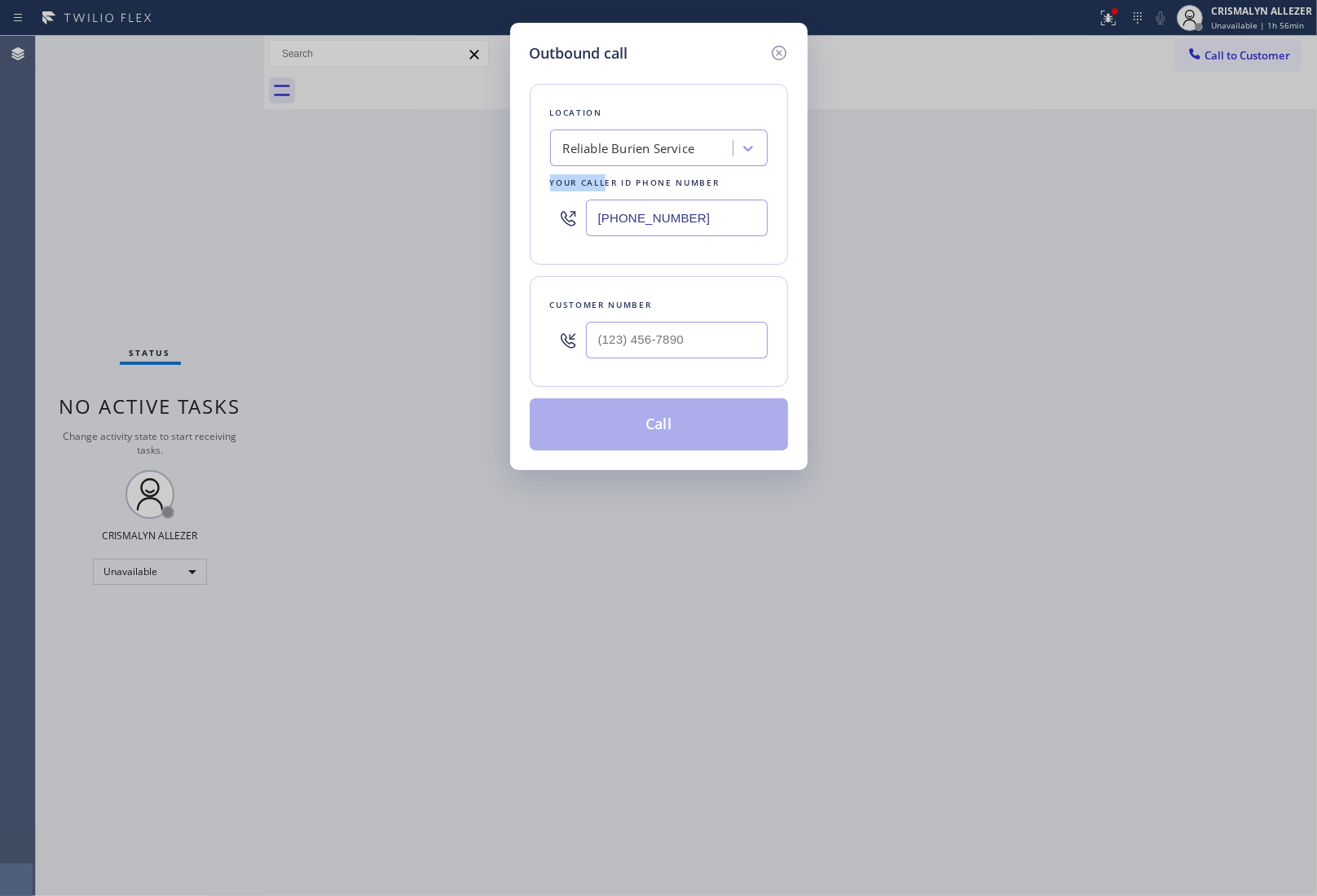
click at [607, 165] on div "Location Reliable Burien Service Your caller id phone number [PHONE_NUMBER]" at bounding box center [659, 174] width 259 height 181
click at [622, 141] on div "Reliable Burien Service" at bounding box center [629, 148] width 132 height 18
paste input "American Service Alliance Calumet City"
type input "American Service Alliance Calumet City"
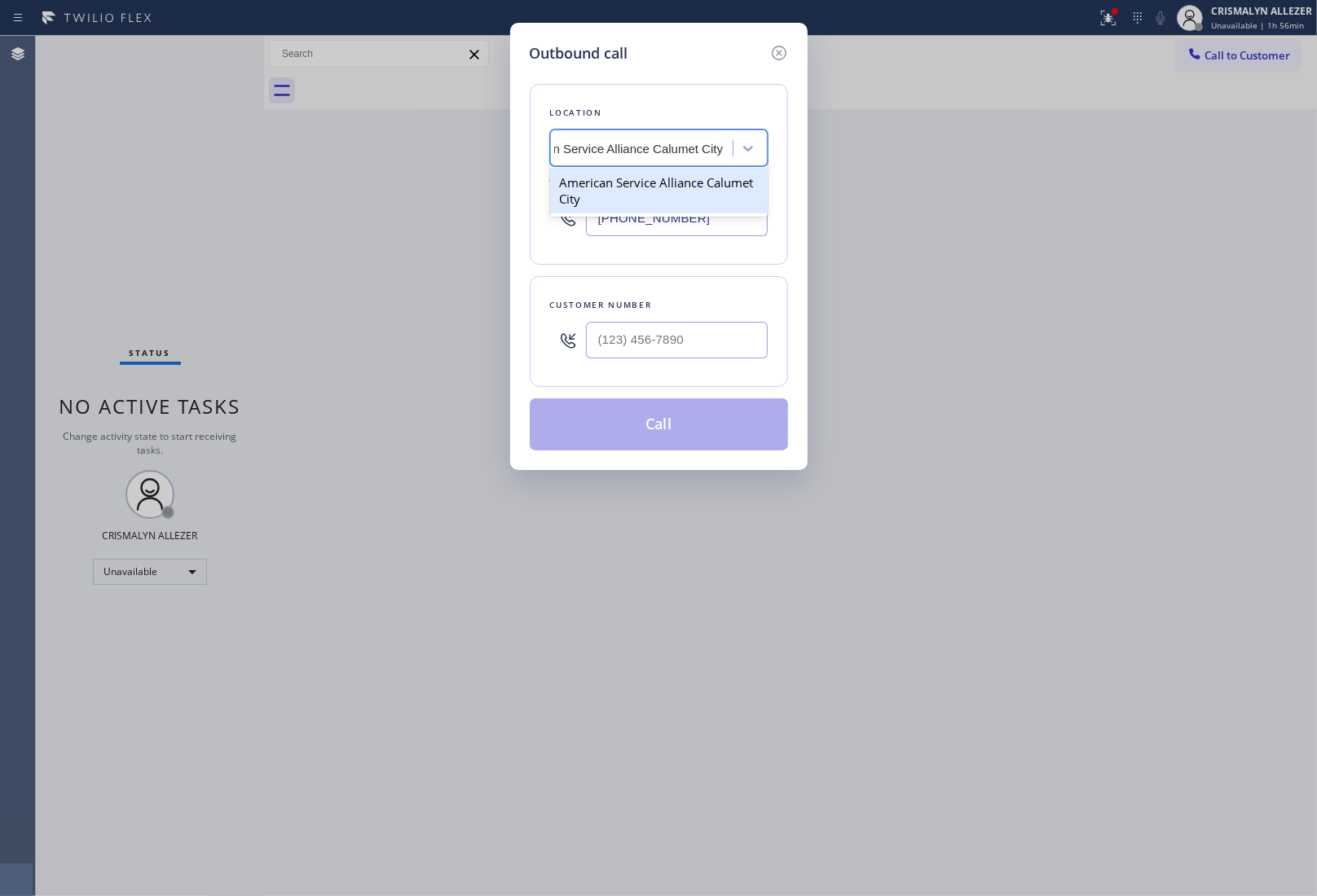
click at [621, 189] on div "American Service Alliance Calumet City" at bounding box center [658, 191] width 218 height 46
type input "[PHONE_NUMBER]"
drag, startPoint x: 580, startPoint y: 346, endPoint x: 609, endPoint y: 335, distance: 31.0
click at [587, 343] on div at bounding box center [658, 340] width 218 height 53
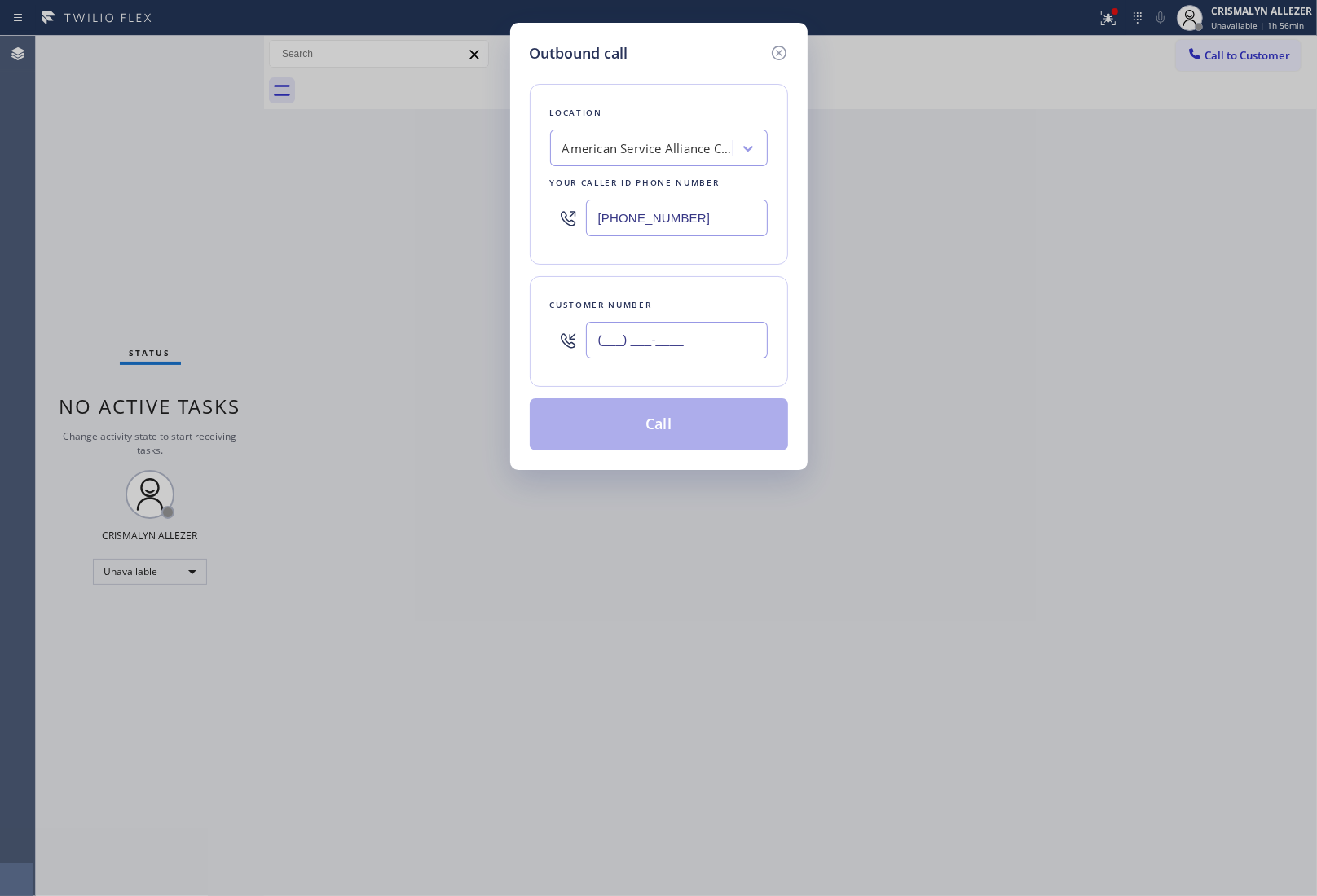
click at [609, 335] on input "(___) ___-____" at bounding box center [676, 340] width 182 height 37
paste input "773) 366-2926"
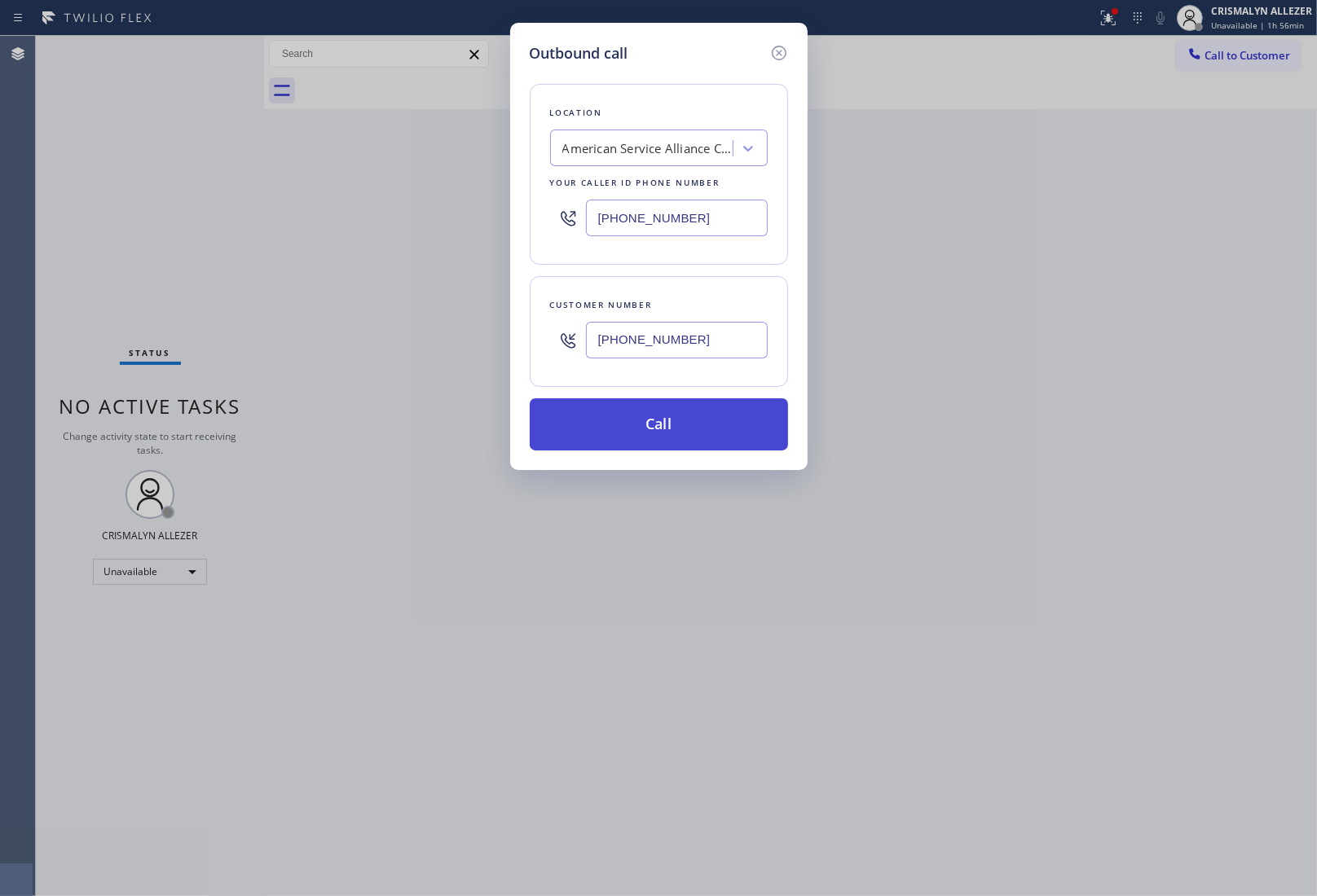
type input "[PHONE_NUMBER]"
click at [657, 430] on button "Call" at bounding box center [659, 425] width 259 height 53
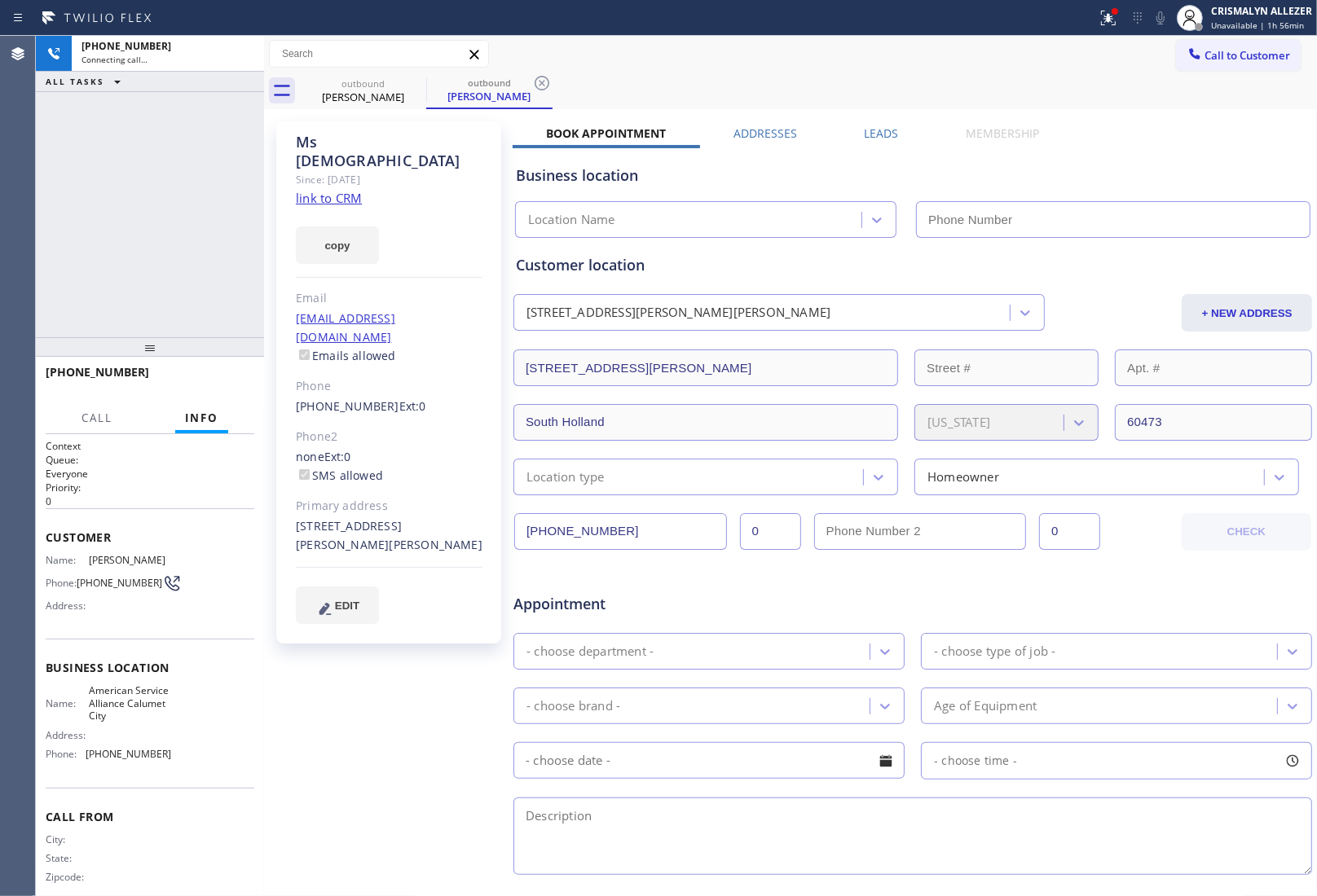
type input "[PHONE_NUMBER]"
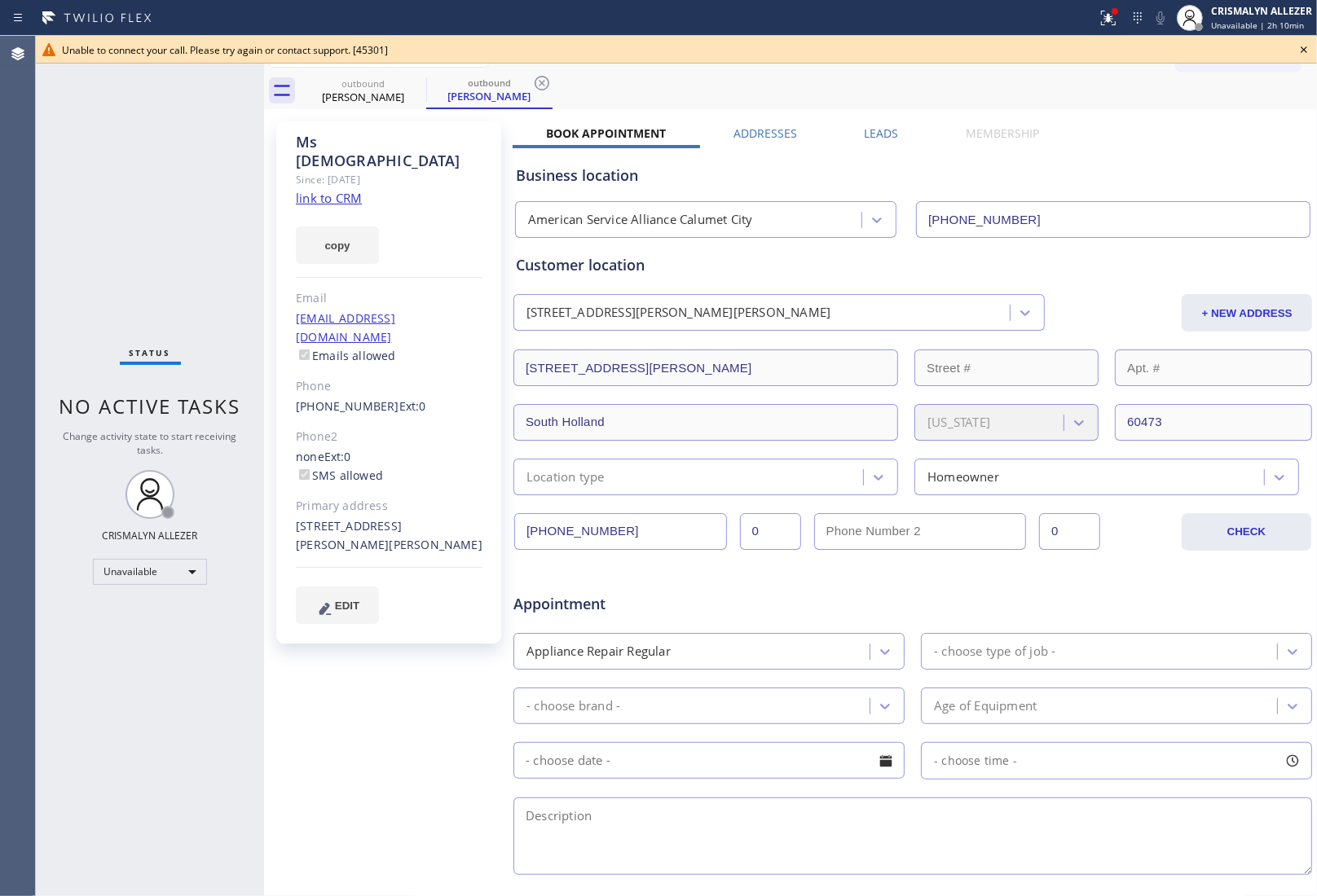
click at [1301, 50] on icon at bounding box center [1303, 50] width 19 height 19
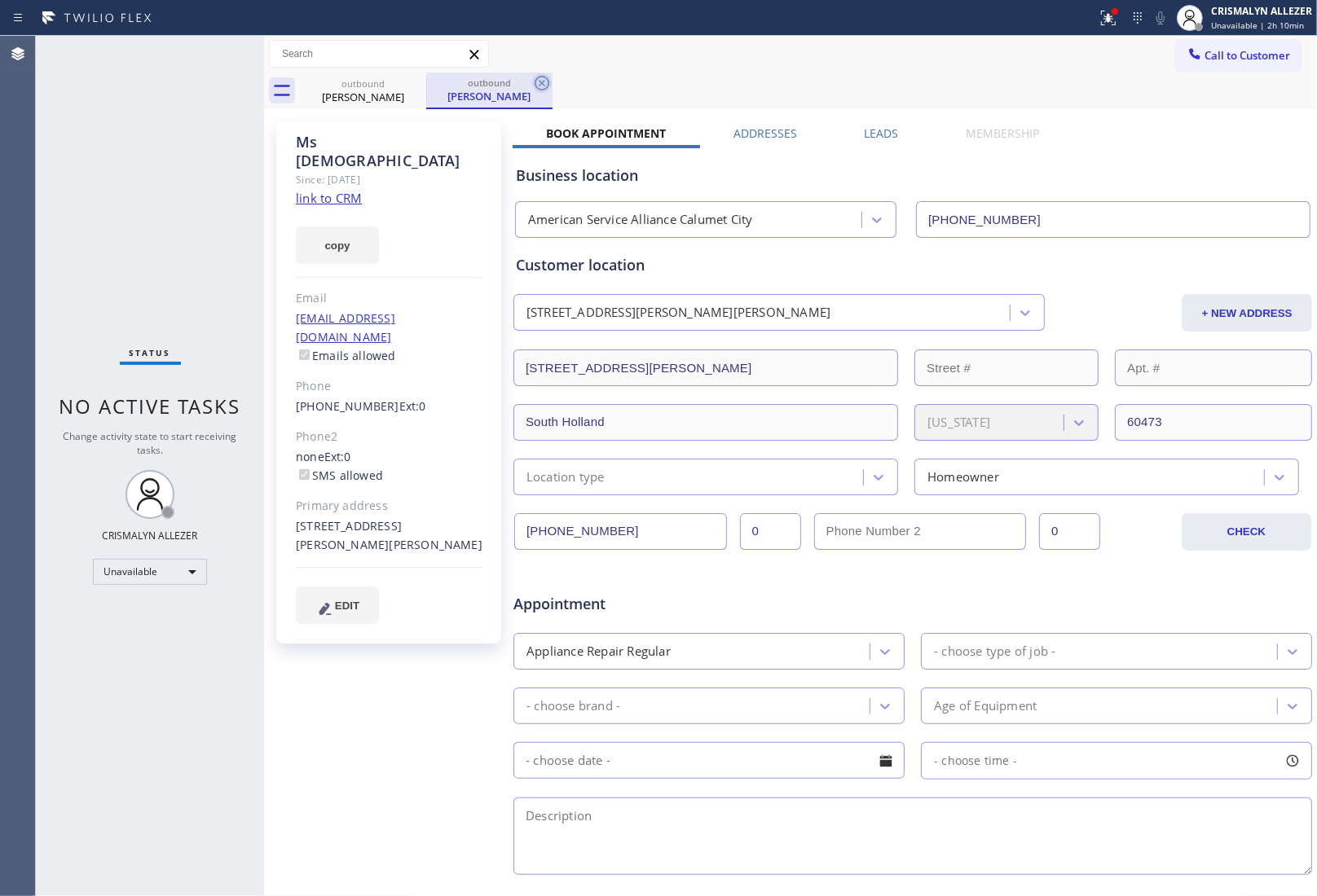
drag, startPoint x: 546, startPoint y: 86, endPoint x: 424, endPoint y: 95, distance: 122.3
click at [540, 87] on icon at bounding box center [542, 83] width 19 height 19
click at [414, 88] on icon at bounding box center [415, 83] width 19 height 19
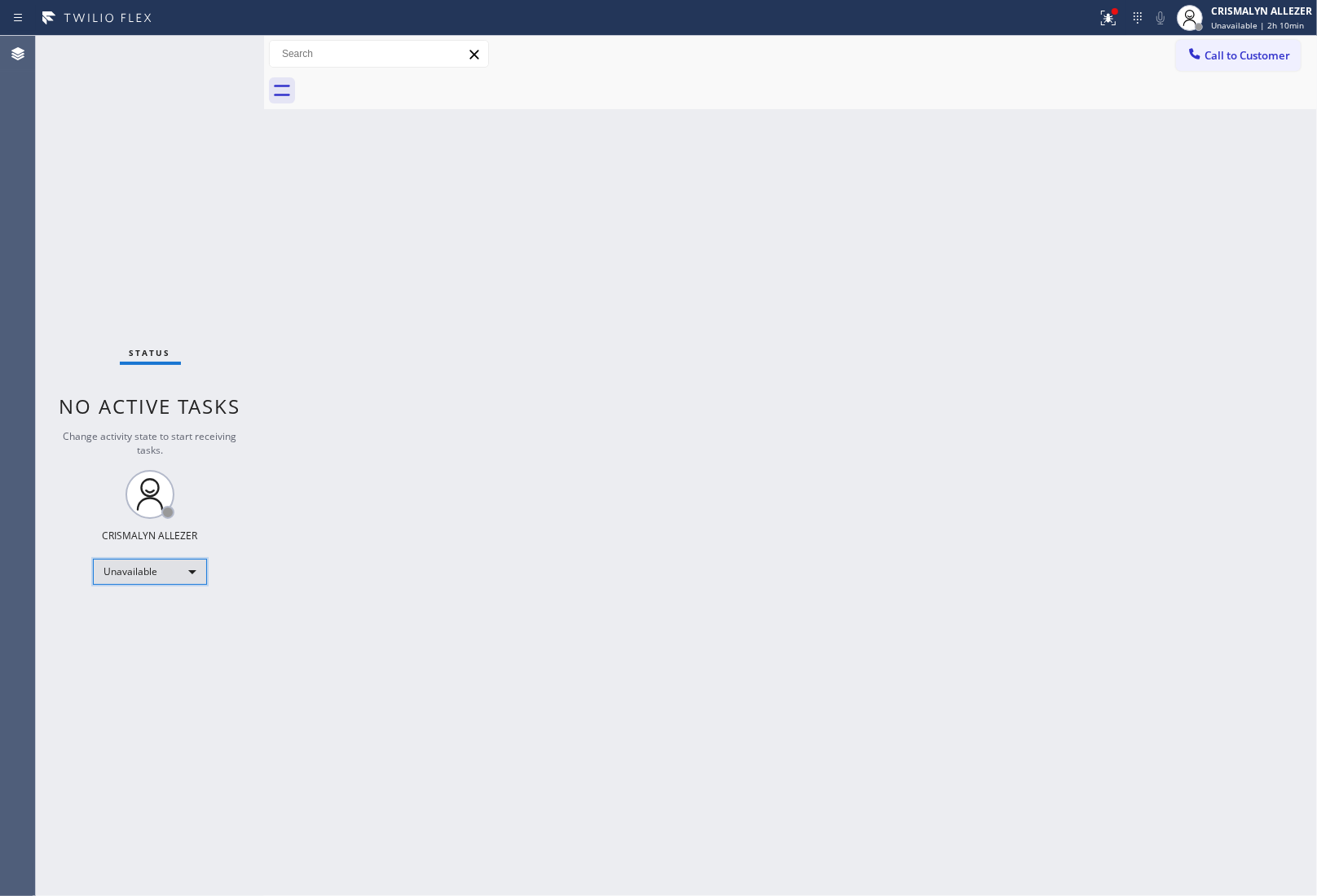
click at [194, 567] on div "Unavailable" at bounding box center [149, 572] width 114 height 26
click at [133, 657] on li "Break" at bounding box center [149, 655] width 111 height 19
